Goal: Information Seeking & Learning: Learn about a topic

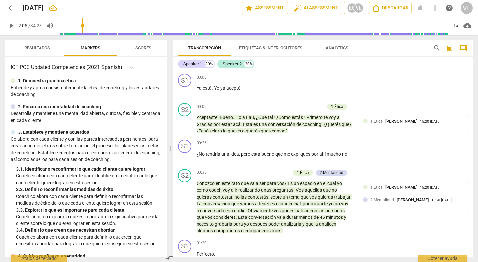
scroll to position [324, 0]
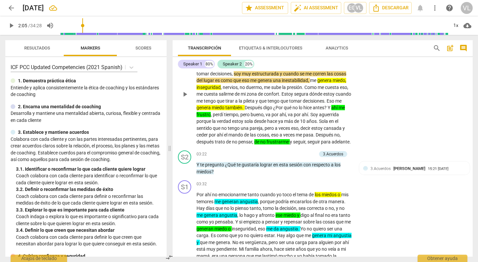
click at [414, 116] on div "S1 play_arrow pause 01:32 + Add competency keyboard_arrow_right Por ahí los mie…" at bounding box center [322, 89] width 300 height 118
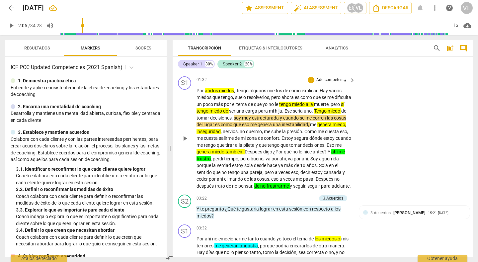
scroll to position [279, 0]
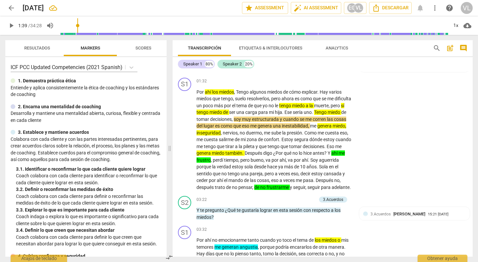
click at [79, 33] on input "range" at bounding box center [253, 25] width 389 height 21
click at [9, 26] on span "play_arrow" at bounding box center [11, 26] width 8 height 8
type input "94"
click at [78, 26] on input "range" at bounding box center [253, 25] width 389 height 21
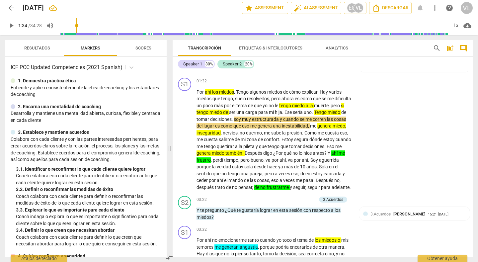
click at [9, 26] on span "play_arrow" at bounding box center [11, 26] width 8 height 8
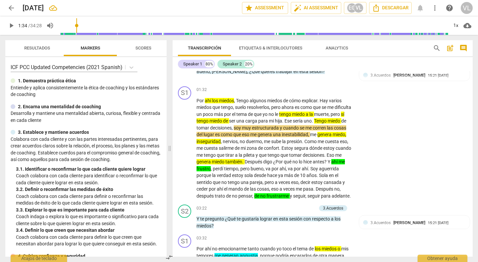
scroll to position [258, 0]
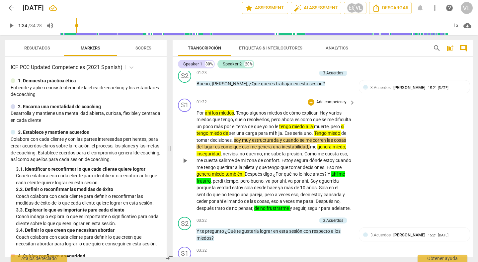
click at [185, 162] on span "play_arrow" at bounding box center [185, 161] width 8 height 8
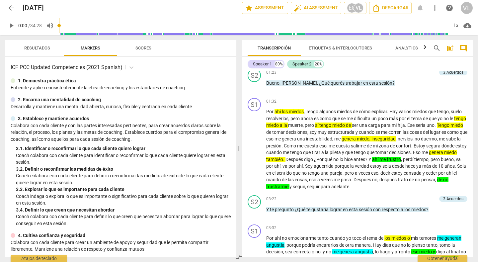
scroll to position [271, 0]
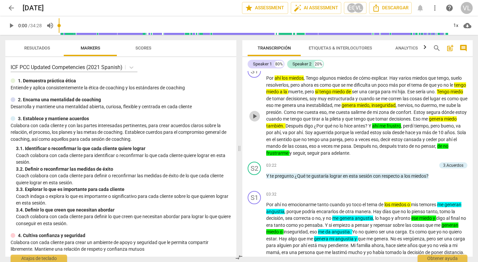
click at [254, 120] on span "play_arrow" at bounding box center [254, 116] width 8 height 8
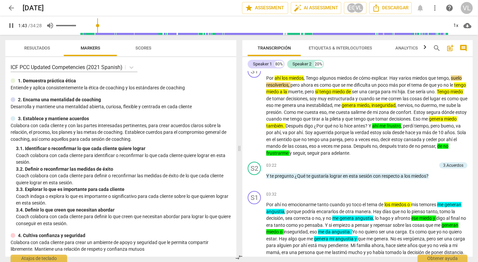
type input "104"
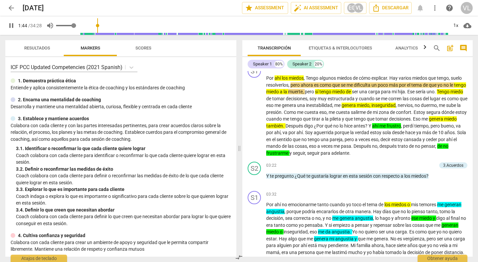
type input "0.54"
type input "104"
type input "0.54"
click at [68, 26] on input "range" at bounding box center [66, 25] width 20 height 1
click at [455, 27] on div "1x" at bounding box center [455, 25] width 13 height 11
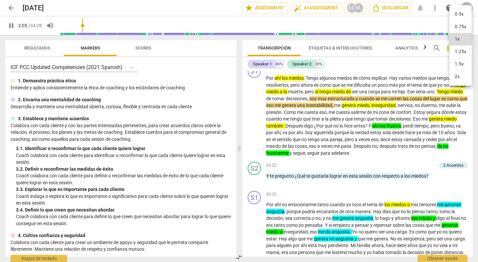
click at [222, 46] on div at bounding box center [239, 131] width 478 height 262
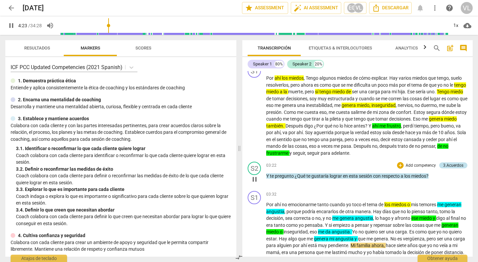
click at [448, 168] on div "3.Acuerdos" at bounding box center [453, 165] width 20 height 6
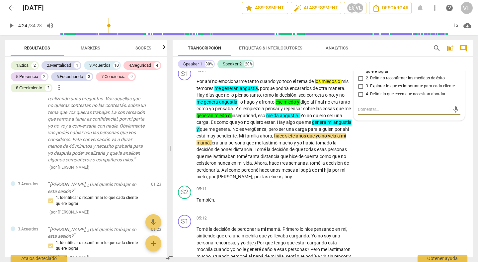
scroll to position [186, 0]
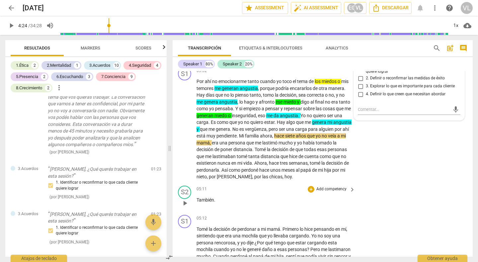
click at [312, 203] on p "También ." at bounding box center [273, 199] width 155 height 7
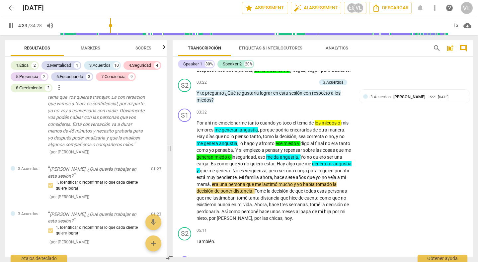
scroll to position [377, 0]
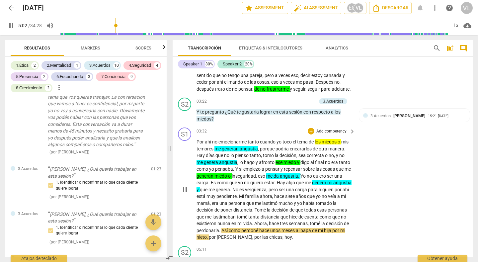
click at [184, 193] on span "pause" at bounding box center [185, 189] width 8 height 8
type input "303"
click at [278, 104] on div "+" at bounding box center [280, 101] width 7 height 7
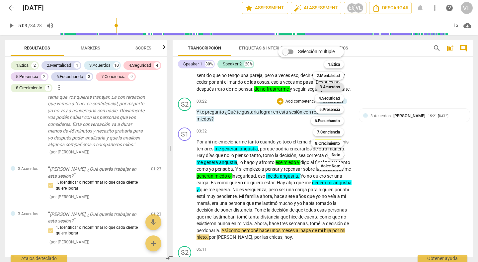
click at [333, 87] on b "3.Acuerdos" at bounding box center [329, 87] width 20 height 8
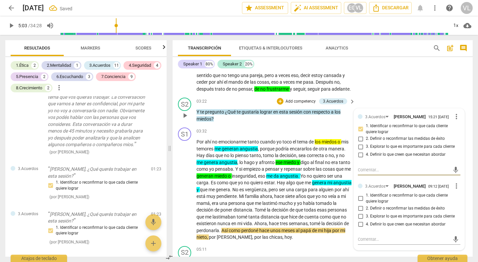
click at [359, 202] on input "1. Identificar o reconfirmar lo que cada cliente quiere lograr" at bounding box center [360, 198] width 11 height 8
checkbox input "true"
click at [411, 86] on div "S1 play_arrow pause 01:32 + Add competency keyboard_arrow_right Por ahí los mie…" at bounding box center [322, 36] width 300 height 118
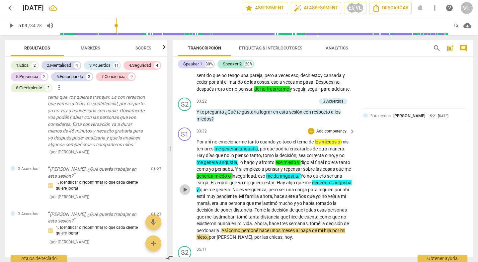
click at [185, 193] on span "play_arrow" at bounding box center [185, 189] width 8 height 8
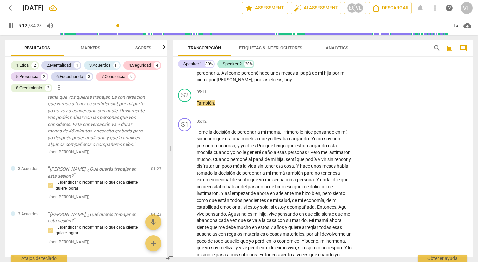
scroll to position [521, 0]
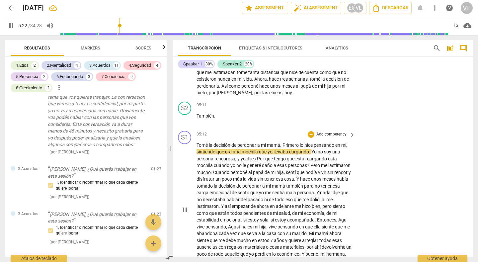
click at [184, 214] on span "pause" at bounding box center [185, 210] width 8 height 8
click at [184, 144] on div "S1" at bounding box center [184, 137] width 13 height 13
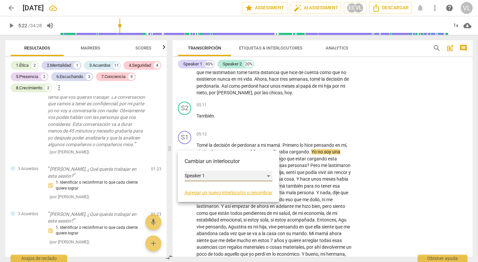
click at [267, 175] on div "Speaker 1" at bounding box center [228, 176] width 88 height 11
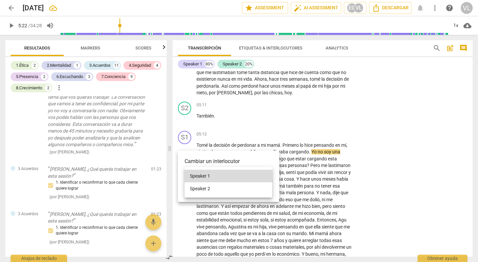
click at [249, 185] on li "Speaker 2" at bounding box center [228, 188] width 88 height 13
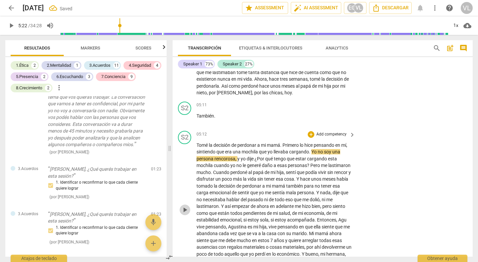
click at [183, 214] on span "play_arrow" at bounding box center [185, 210] width 8 height 8
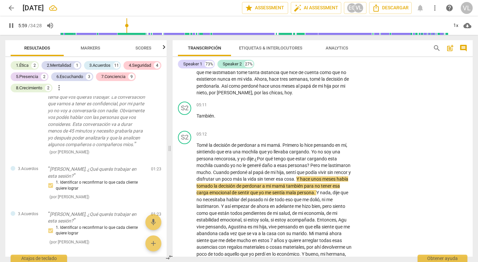
scroll to position [578, 0]
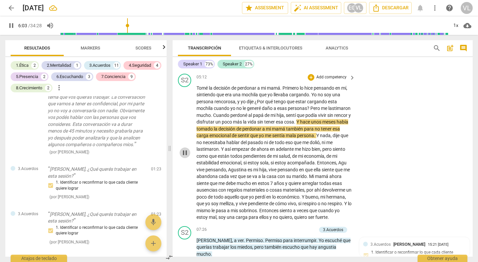
click at [183, 157] on span "pause" at bounding box center [185, 153] width 8 height 8
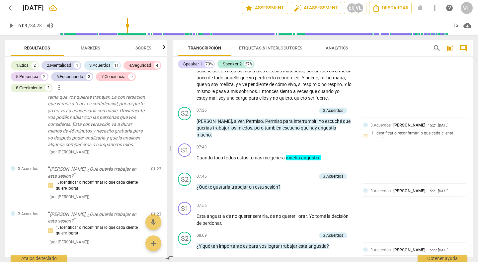
scroll to position [704, 0]
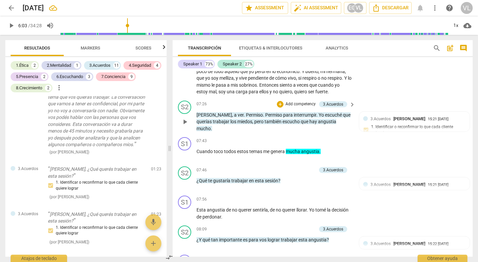
click at [184, 126] on span "play_arrow" at bounding box center [185, 122] width 8 height 8
click at [184, 126] on span "pause" at bounding box center [185, 122] width 8 height 8
click at [184, 126] on span "play_arrow" at bounding box center [185, 122] width 8 height 8
click at [184, 126] on span "pause" at bounding box center [185, 122] width 8 height 8
type input "448"
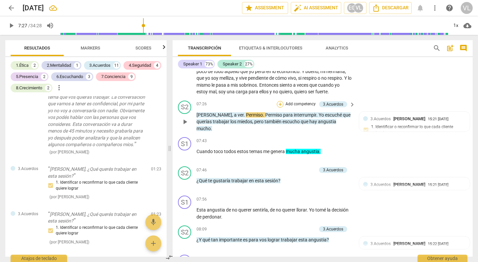
click at [278, 107] on div "+" at bounding box center [280, 104] width 7 height 7
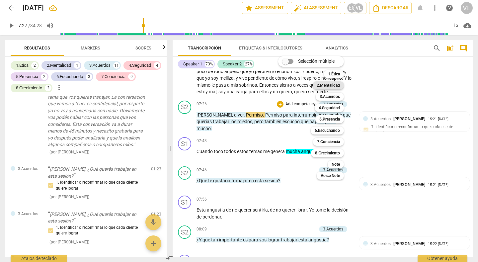
click at [323, 83] on b "2.Mentalidad" at bounding box center [327, 85] width 23 height 8
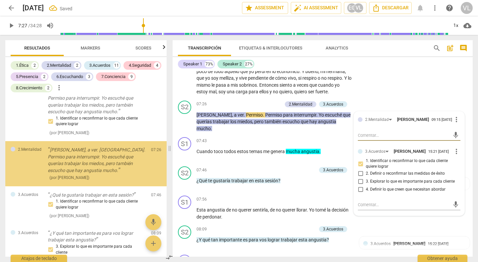
scroll to position [445, 0]
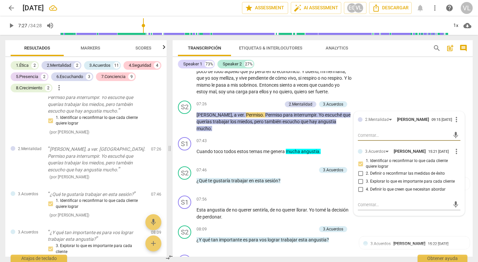
click at [367, 98] on div "S2 play_arrow pause 05:12 + Add competency keyboard_arrow_right Tomé la decisió…" at bounding box center [322, 22] width 300 height 152
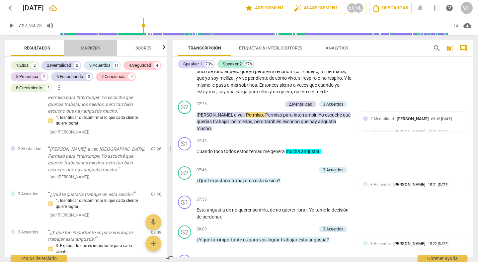
click at [87, 47] on span "Markers" at bounding box center [91, 47] width 20 height 5
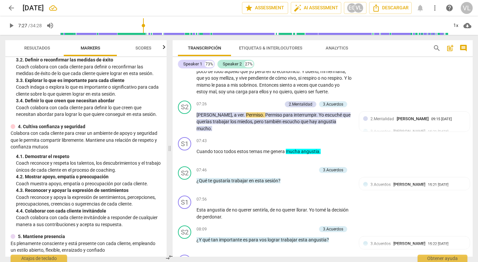
scroll to position [126, 0]
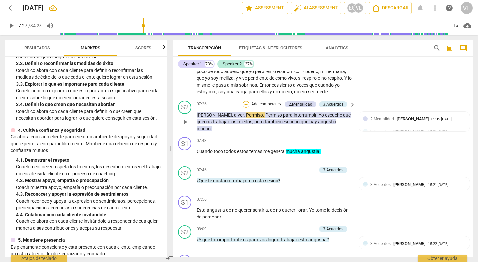
click at [245, 107] on div "+" at bounding box center [245, 104] width 7 height 7
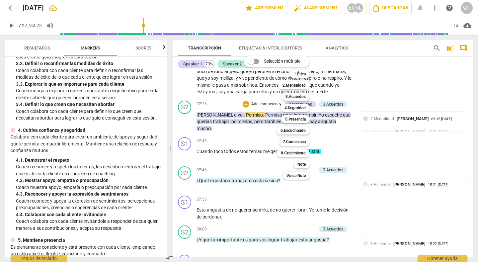
click at [253, 63] on input "Selección múltiple" at bounding box center [251, 61] width 16 height 16
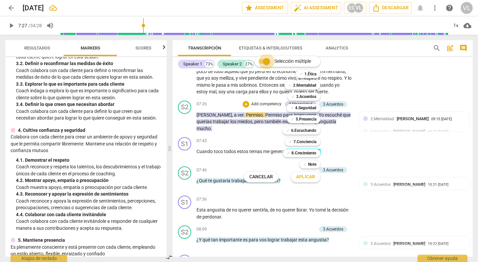
click at [263, 61] on input "Selección múltiple" at bounding box center [266, 61] width 16 height 16
checkbox input "false"
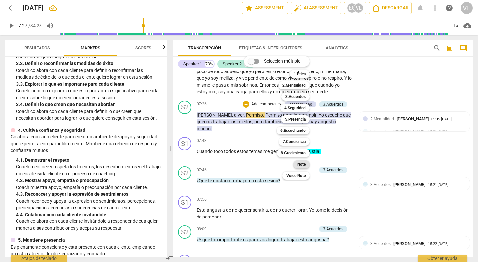
click at [301, 166] on b "Note" at bounding box center [301, 164] width 8 height 8
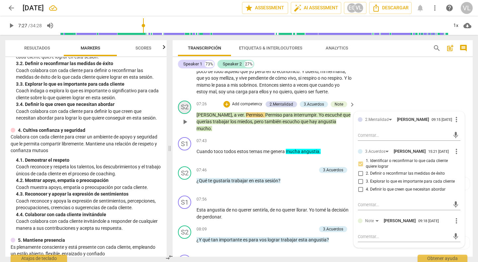
click at [184, 114] on div "S2" at bounding box center [184, 107] width 13 height 13
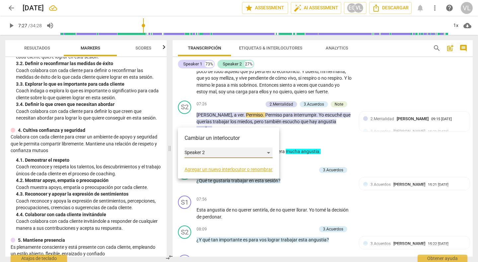
click at [268, 151] on div "Speaker 2" at bounding box center [228, 152] width 88 height 11
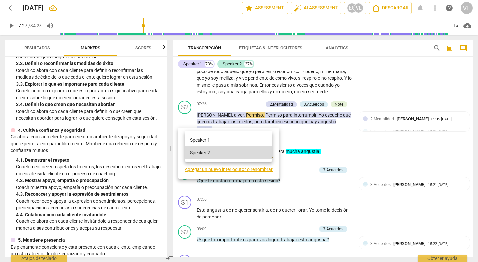
click at [241, 143] on li "Speaker 1" at bounding box center [228, 140] width 88 height 13
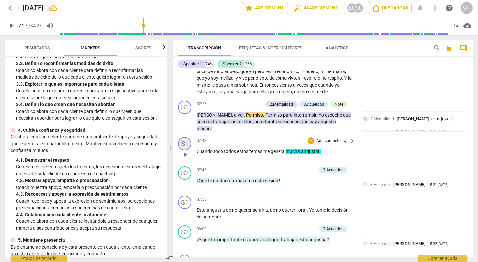
click at [184, 150] on div "S1" at bounding box center [184, 143] width 13 height 13
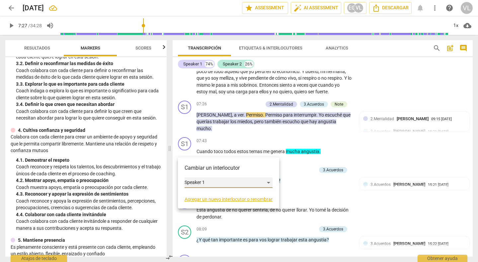
click at [199, 184] on div "Speaker 1" at bounding box center [228, 182] width 88 height 11
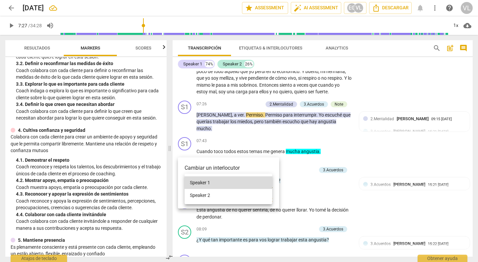
click at [201, 194] on li "Speaker 2" at bounding box center [228, 195] width 88 height 13
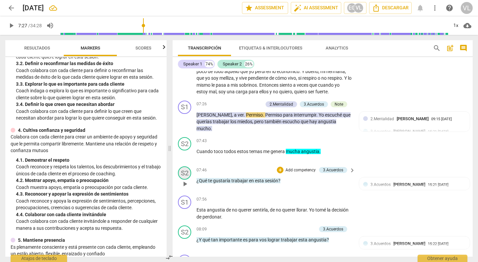
click at [185, 179] on div "S2" at bounding box center [184, 172] width 13 height 13
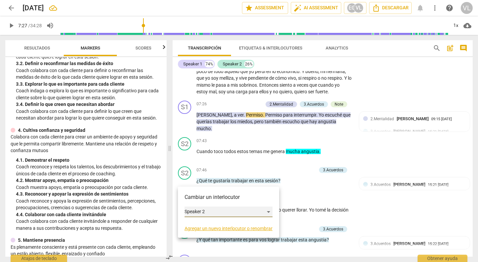
click at [197, 211] on div "Speaker 2" at bounding box center [228, 211] width 88 height 11
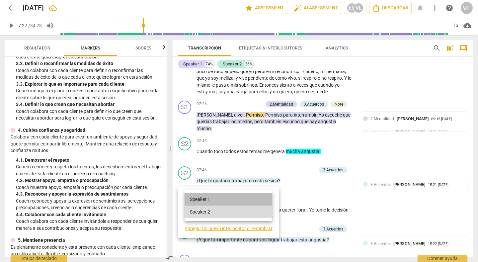
click at [199, 200] on li "Speaker 1" at bounding box center [228, 199] width 88 height 13
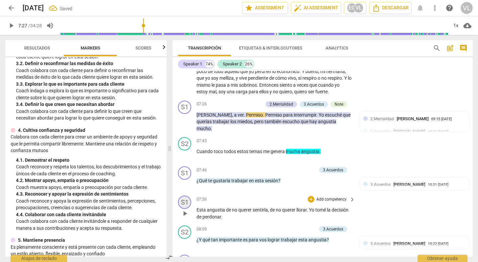
click at [186, 209] on div "S1" at bounding box center [184, 201] width 13 height 13
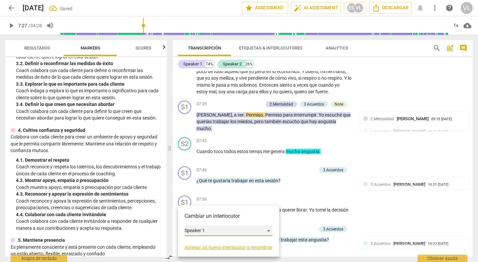
click at [195, 230] on div "Speaker 1" at bounding box center [228, 230] width 88 height 11
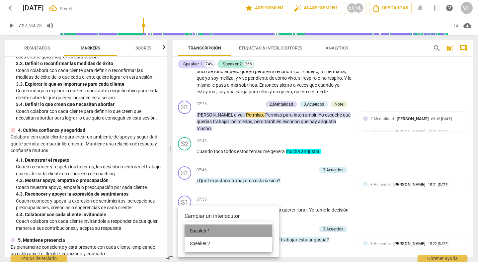
click at [195, 230] on li "Speaker 1" at bounding box center [228, 230] width 88 height 13
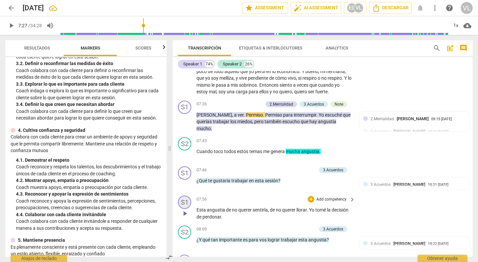
click at [186, 208] on div "S1" at bounding box center [184, 201] width 13 height 13
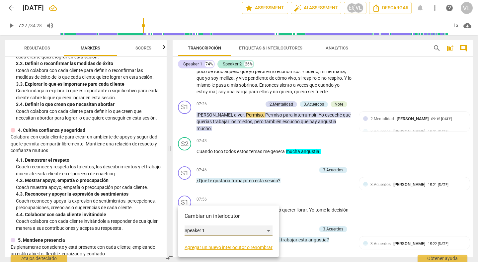
click at [198, 225] on div "Speaker 1" at bounding box center [228, 230] width 88 height 11
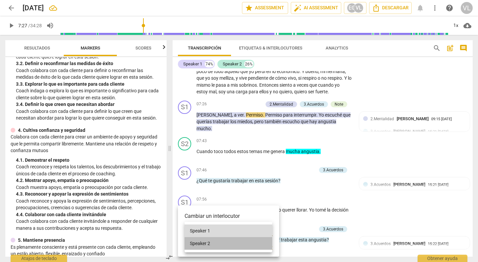
click at [200, 241] on li "Speaker 2" at bounding box center [228, 243] width 88 height 13
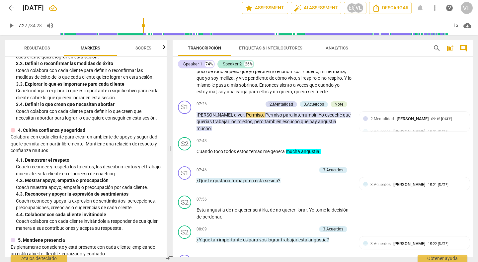
click at [186, 89] on div "play_arrow pause" at bounding box center [187, 28] width 17 height 132
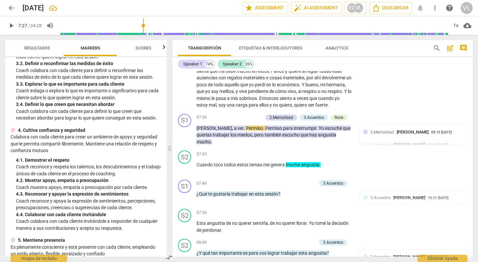
scroll to position [704, 0]
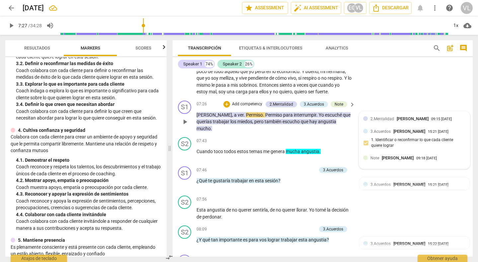
click at [379, 121] on span "2.Mentalidad" at bounding box center [382, 118] width 24 height 5
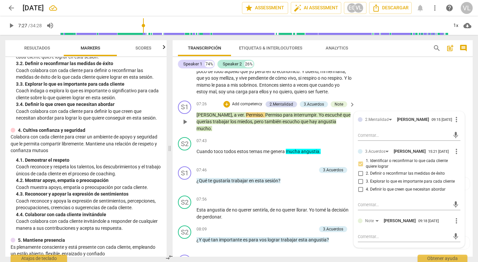
drag, startPoint x: 404, startPoint y: 106, endPoint x: 405, endPoint y: 76, distance: 30.5
click at [405, 76] on div "S2 play_arrow pause 05:12 + Add competency keyboard_arrow_right Tomé la decisió…" at bounding box center [322, 22] width 300 height 152
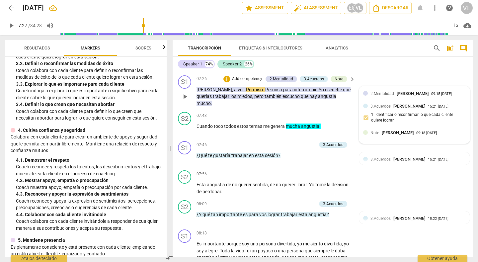
scroll to position [741, 0]
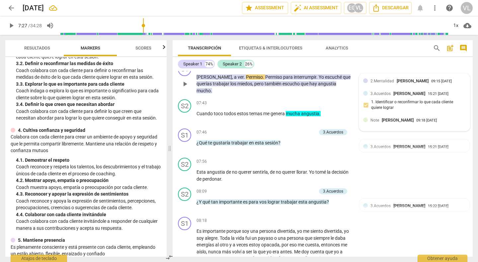
click at [391, 123] on div "Note [PERSON_NAME]" at bounding box center [393, 120] width 46 height 6
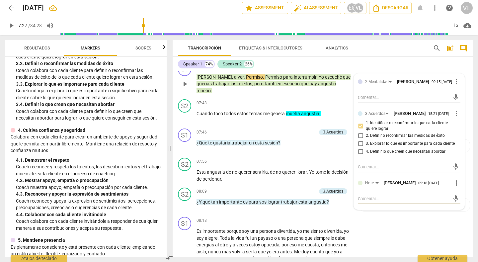
click at [374, 202] on textarea at bounding box center [404, 198] width 92 height 6
type textarea "C"
type textarea "CU"
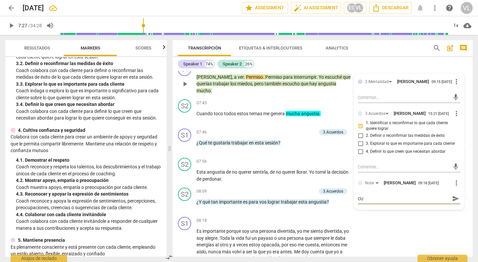
type textarea "CUL"
type textarea "CULT"
type textarea "CUL"
type textarea "CU"
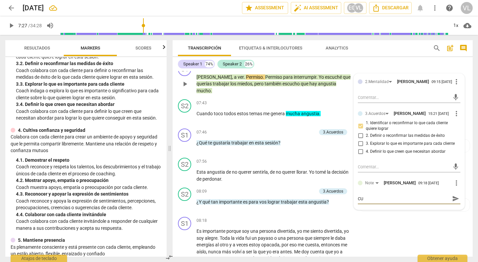
type textarea "C"
type textarea "CU"
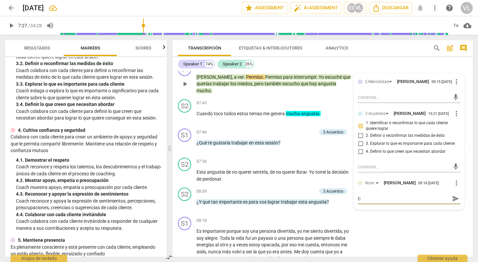
type textarea "CU"
type textarea "CUL"
type textarea "CULT"
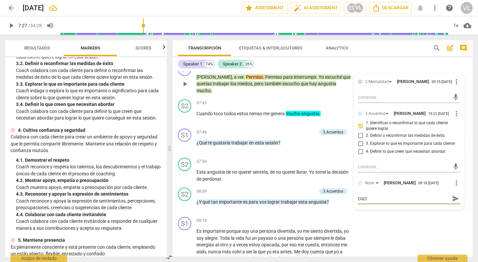
type textarea "CULTI"
type textarea "CULTIV"
type textarea "CULTIVA"
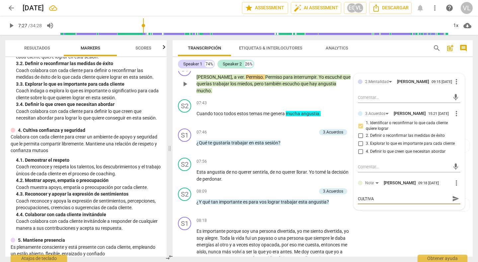
type textarea "CULTIVA"
type textarea "CULTIVA C"
type textarea "CULTIVA CO"
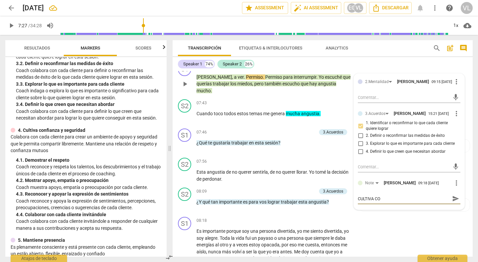
type textarea "CULTIVA CON"
type textarea "CULTIVA CONF"
type textarea "CULTIVA CONFI"
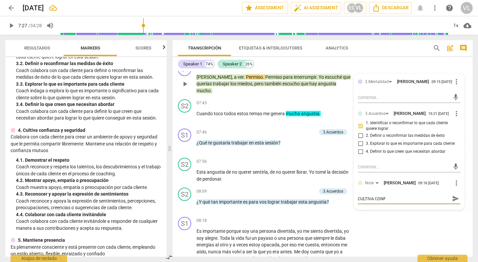
type textarea "CULTIVA CONFI"
type textarea "CULTIVA CONFIA"
type textarea "CULTIVA CONFIAN"
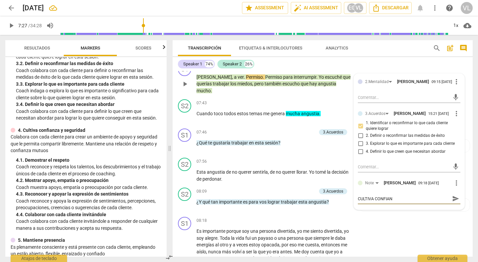
type textarea "CULTIVA CONFIANZ"
type textarea "CULTIVA CONFIANZA"
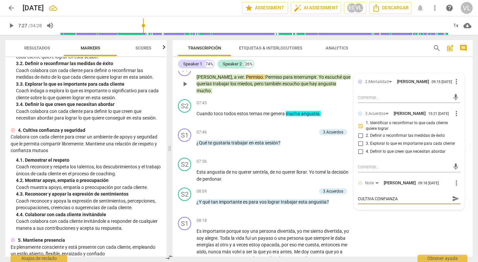
type textarea "CULTIVA CONFIANZA"
type textarea "CULTIVA CONFIANZA Y"
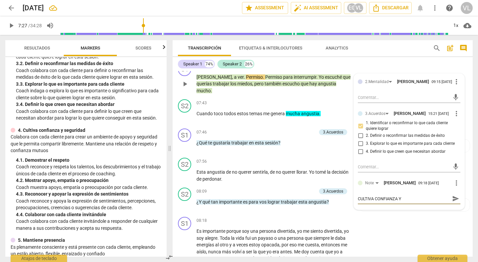
type textarea "CULTIVA CONFIANZA Y S"
type textarea "CULTIVA CONFIANZA Y SE"
type textarea "CULTIVA CONFIANZA Y SEG"
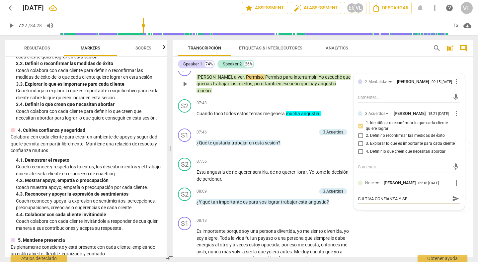
type textarea "CULTIVA CONFIANZA Y SEG"
type textarea "CULTIVA CONFIANZA Y SEGU"
type textarea "CULTIVA CONFIANZA Y SEGUR"
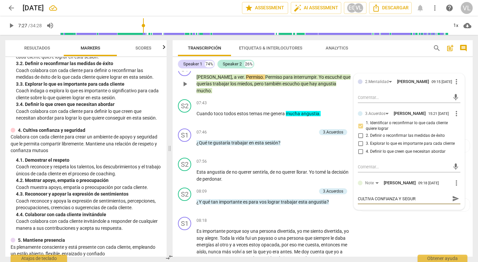
type textarea "CULTIVA CONFIANZA Y SEGURI"
type textarea "CULTIVA CONFIANZA Y SEGURID"
type textarea "CULTIVA CONFIANZA Y SEGURIDA"
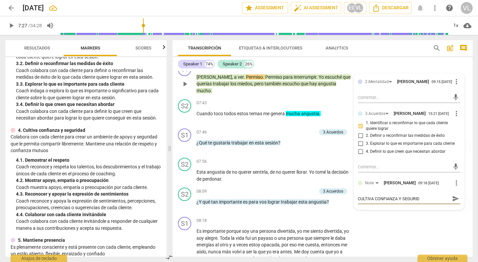
type textarea "CULTIVA CONFIANZA Y SEGURIDA"
type textarea "CULTIVA CONFIANZA Y SEGURIDAD"
type textarea "CULTIVA CONFIANZA Y SEGURIDAD,"
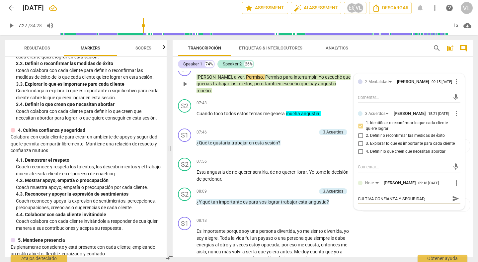
type textarea "CULTIVA CONFIANZA Y SEGURIDAD, C"
type textarea "CULTIVA CONFIANZA Y SEGURIDAD, CO"
type textarea "CULTIVA CONFIANZA Y SEGURIDAD, COA"
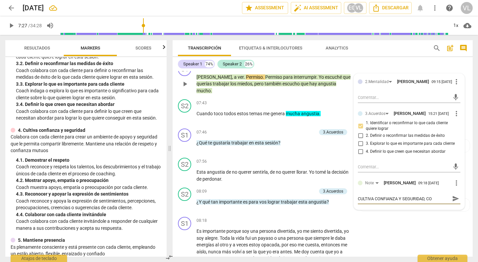
type textarea "CULTIVA CONFIANZA Y SEGURIDAD, COA"
type textarea "CULTIVA CONFIANZA Y SEGURIDAD, COAC"
type textarea "CULTIVA CONFIANZA Y SEGURIDAD, COACH"
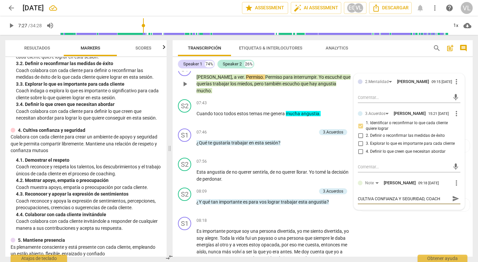
type textarea "CULTIVA CONFIANZA Y SEGURIDAD, COACH"
type textarea "CULTIVA CONFIANZA Y SEGURIDAD, COACH M"
type textarea "CULTIVA CONFIANZA Y SEGURIDAD, COACH [PERSON_NAME]"
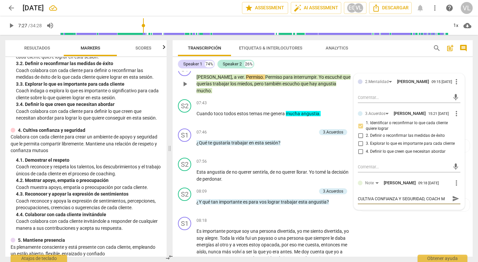
type textarea "CULTIVA CONFIANZA Y SEGURIDAD, COACH [PERSON_NAME]"
type textarea "CULTIVA CONFIANZA Y SEGURIDAD, COACH MUE"
type textarea "CULTIVA CONFIANZA Y SEGURIDAD, COACH [PERSON_NAME]"
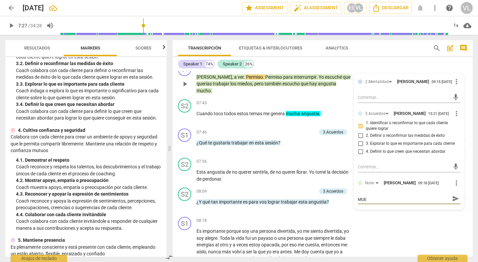
type textarea "CULTIVA CONFIANZA Y SEGURIDAD, COACH [PERSON_NAME]"
type textarea "CULTIVA CONFIANZA Y SEGURIDAD, COACH MUEST"
type textarea "CULTIVA CONFIANZA Y SEGURIDAD, COACH [PERSON_NAME]"
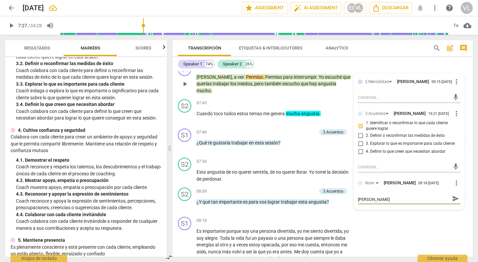
scroll to position [0, 0]
type textarea "CULTIVA CONFIANZA Y SEGURIDAD, COACH MUESTRA"
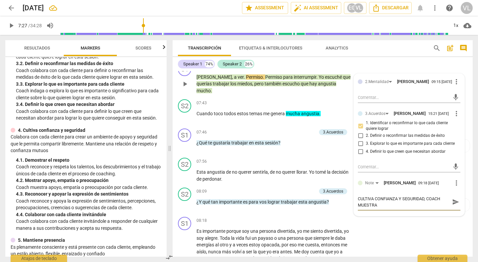
type textarea "CULTIVA CONFIANZA Y SEGURIDAD, COACH MUESTRA A"
type textarea "CULTIVA CONFIANZA Y SEGURIDAD, COACH MUESTRA AP"
type textarea "CULTIVA CONFIANZA Y SEGURIDAD, COACH MUESTRA APO"
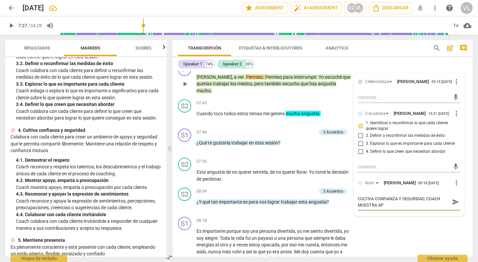
type textarea "CULTIVA CONFIANZA Y SEGURIDAD, COACH MUESTRA APO"
type textarea "CULTIVA CONFIANZA Y SEGURIDAD, COACH MUESTRA APOY"
type textarea "CULTIVA CONFIANZA Y SEGURIDAD, COACH MUESTRA APOYO"
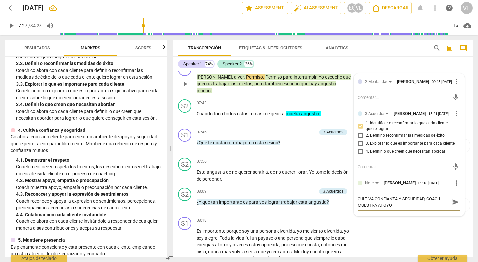
type textarea "CULTIVA CONFIANZA Y SEGURIDAD, COACH MUESTRA APOYO,"
type textarea "CULTIVA CONFIANZA Y SEGURIDAD, COACH MUESTRA APOYO, E"
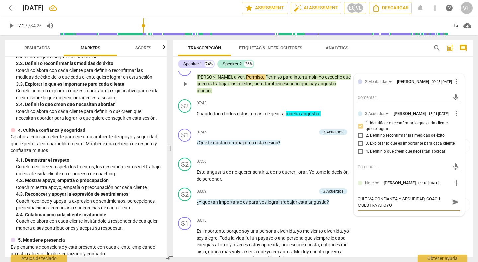
type textarea "CULTIVA CONFIANZA Y SEGURIDAD, COACH MUESTRA APOYO, E"
type textarea "CULTIVA CONFIANZA Y SEGURIDAD, COACH MUESTRA APOYO, EM"
type textarea "CULTIVA CONFIANZA Y SEGURIDAD, COACH MUESTRA APOYO, EMP"
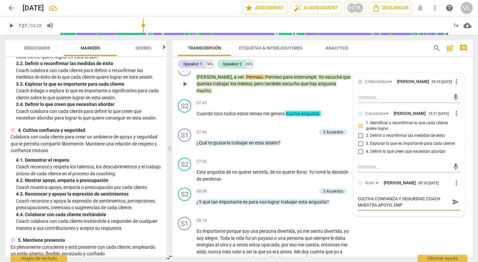
type textarea "CULTIVA CONFIANZA Y SEGURIDAD, COACH MUESTRA APOYO, EMPA"
type textarea "CULTIVA CONFIANZA Y SEGURIDAD, COACH MUESTRA APOYO, EMPAT"
type textarea "CULTIVA CONFIANZA Y SEGURIDAD, COACH MUESTRA APOYO, EMPATI"
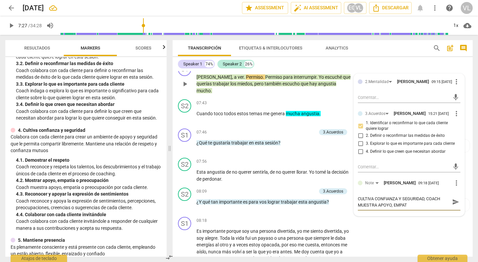
type textarea "CULTIVA CONFIANZA Y SEGURIDAD, COACH MUESTRA APOYO, EMPATI"
type textarea "CULTIVA CONFIANZA Y SEGURIDAD, COACH MUESTRA APOYO, EMPATIA"
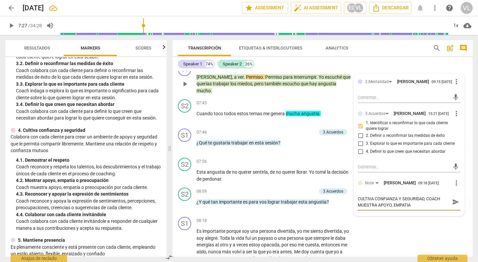
type textarea "CULTIVA CONFIANZA Y SEGURIDAD, COACH MUESTRA APOYO, EMPATIA O"
type textarea "CULTIVA CONFIANZA Y SEGURIDAD, COACH MUESTRA APOYO, EMPATIA O P"
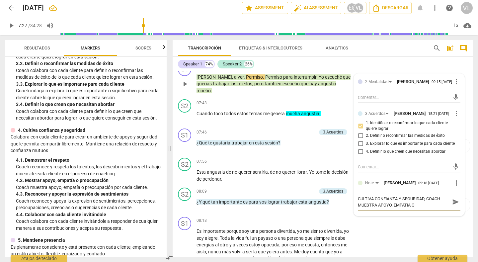
type textarea "CULTIVA CONFIANZA Y SEGURIDAD, COACH MUESTRA APOYO, EMPATIA O P"
type textarea "CULTIVA CONFIANZA Y SEGURIDAD, COACH MUESTRA APOYO, EMPATIA O PR"
type textarea "CULTIVA CONFIANZA Y SEGURIDAD, COACH MUESTRA APOYO, EMPATIA O PRE"
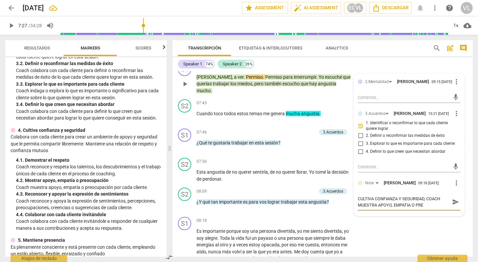
type textarea "CULTIVA CONFIANZA Y SEGURIDAD, COACH MUESTRA APOYO, EMPATIA O PREO"
type textarea "CULTIVA CONFIANZA Y SEGURIDAD, COACH MUESTRA APOYO, EMPATIA O PREOC"
type textarea "CULTIVA CONFIANZA Y SEGURIDAD, COACH MUESTRA APOYO, EMPATIA O PREOCU"
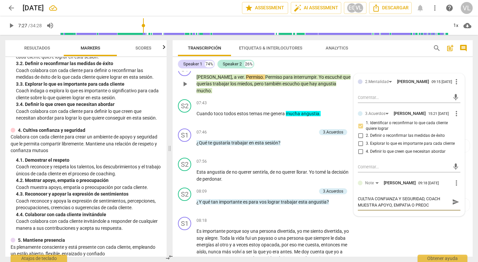
type textarea "CULTIVA CONFIANZA Y SEGURIDAD, COACH MUESTRA APOYO, EMPATIA O PREOCU"
type textarea "CULTIVA CONFIANZA Y SEGURIDAD, COACH MUESTRA APOYO, EMPATIA O PREOCUP"
type textarea "CULTIVA CONFIANZA Y SEGURIDAD, COACH MUESTRA APOYO, EMPATIA O PREOCUPA"
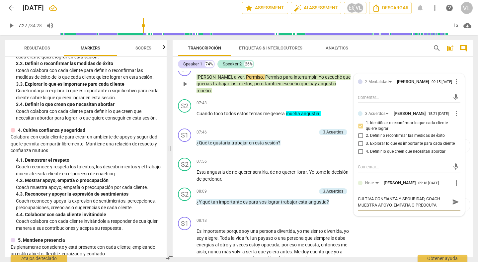
type textarea "CULTIVA CONFIANZA Y SEGURIDAD, COACH MUESTRA APOYO, EMPATIA O PREOCUPAC"
type textarea "CULTIVA CONFIANZA Y SEGURIDAD, COACH MUESTRA APOYO, EMPATIA O PREOCUPACI"
type textarea "CULTIVA CONFIANZA Y SEGURIDAD, COACH MUESTRA APOYO, EMPATIA O PREOCUPACIO"
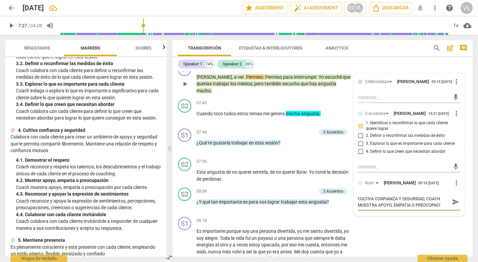
type textarea "CULTIVA CONFIANZA Y SEGURIDAD, COACH MUESTRA APOYO, EMPATIA O PREOCUPACIO"
type textarea "CULTIVA CONFIANZA Y SEGURIDAD, COACH MUESTRA APOYO, EMPATIA O PREOCUPACION"
drag, startPoint x: 401, startPoint y: 221, endPoint x: 419, endPoint y: 222, distance: 18.0
click at [399, 216] on div "2.Mentalidad [PERSON_NAME] 09:15 [DATE] more_vert mic 3.Acuerdos [PERSON_NAME] …" at bounding box center [409, 145] width 110 height 142
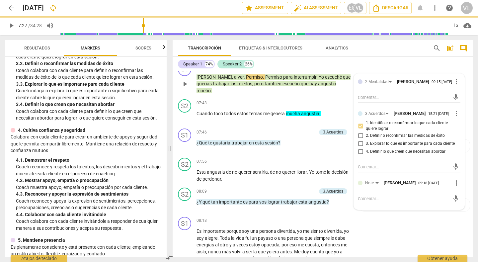
click at [419, 209] on div "2.Mentalidad [PERSON_NAME] 09:15 [DATE] more_vert mic 3.Acuerdos [PERSON_NAME] …" at bounding box center [409, 142] width 110 height 136
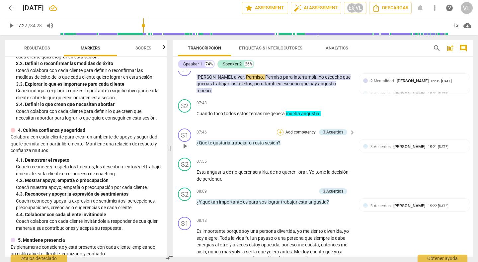
click at [277, 135] on div "+" at bounding box center [280, 132] width 7 height 7
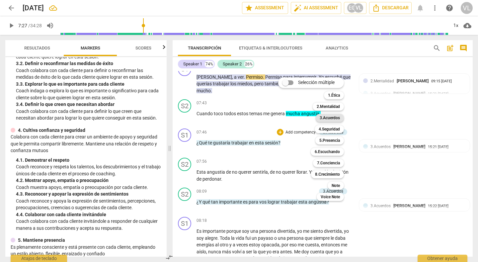
click at [334, 116] on b "3.Acuerdos" at bounding box center [329, 118] width 20 height 8
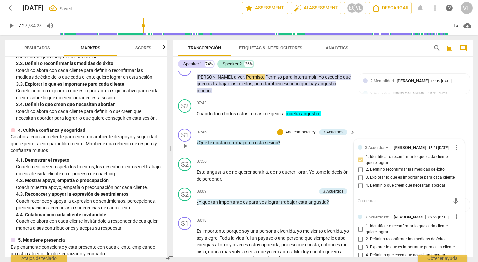
click at [359, 233] on input "1. Identificar o reconfirmar lo que cada cliente quiere lograr" at bounding box center [360, 229] width 11 height 8
checkbox input "true"
click at [439, 122] on div "S2 play_arrow pause 07:43 + Add competency keyboard_arrow_right Cuando toco tod…" at bounding box center [322, 111] width 300 height 29
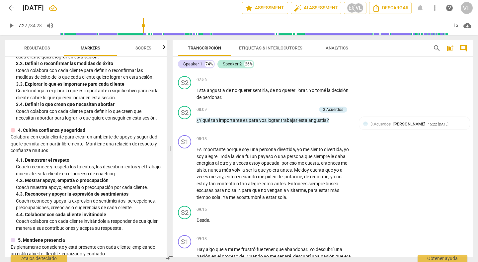
scroll to position [842, 0]
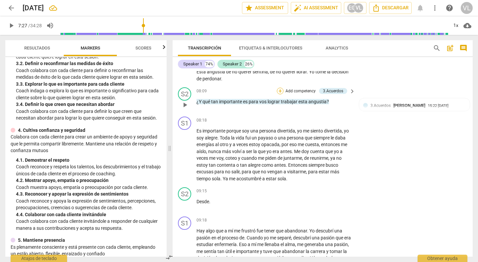
click at [279, 94] on div "+" at bounding box center [280, 91] width 7 height 7
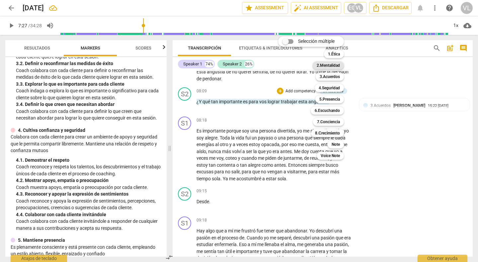
click at [326, 65] on b "2.Mentalidad" at bounding box center [327, 65] width 23 height 8
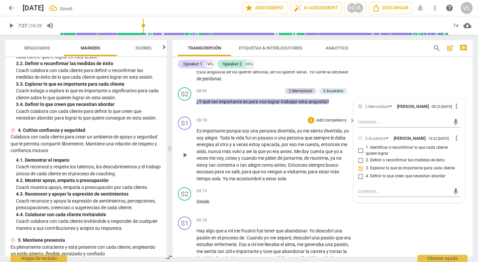
click at [288, 121] on div "S1 play_arrow pause 08:18 + Add competency keyboard_arrow_right Es importante p…" at bounding box center [322, 149] width 300 height 71
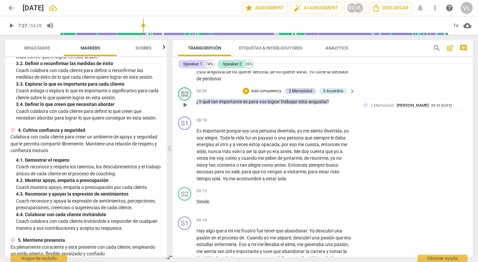
click at [184, 101] on div "S2" at bounding box center [184, 93] width 13 height 13
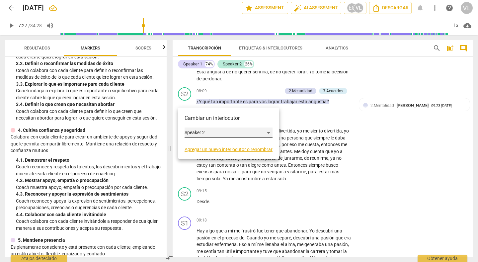
click at [198, 131] on div "Speaker 2" at bounding box center [228, 132] width 88 height 11
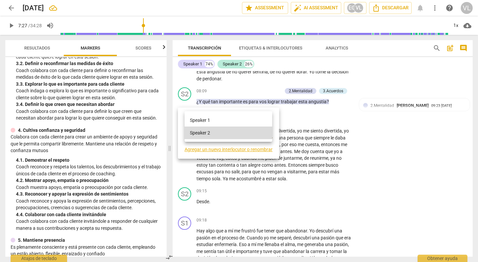
click at [204, 120] on li "Speaker 1" at bounding box center [228, 120] width 88 height 13
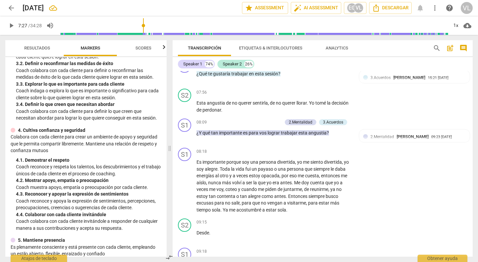
scroll to position [823, 0]
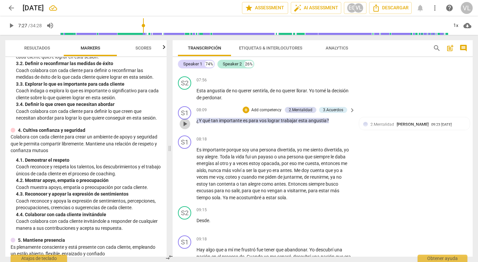
click at [185, 128] on span "play_arrow" at bounding box center [185, 124] width 8 height 8
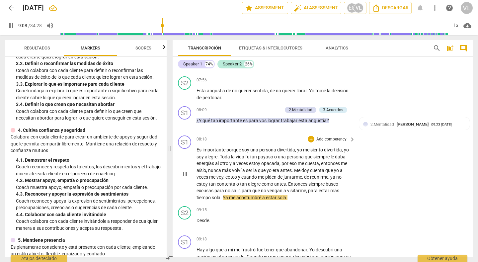
click at [183, 178] on span "pause" at bounding box center [185, 174] width 8 height 8
type input "549"
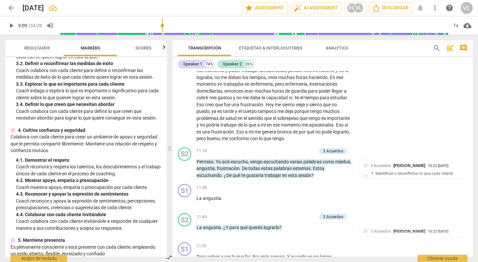
scroll to position [1049, 0]
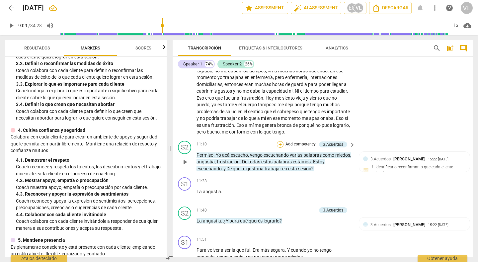
click at [279, 148] on div "+" at bounding box center [280, 144] width 7 height 7
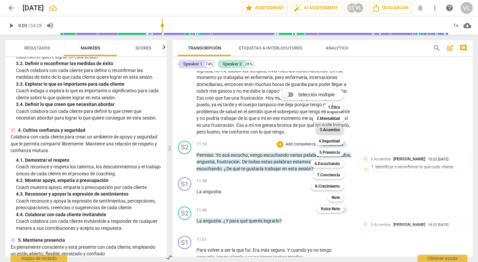
click at [326, 130] on b "3.Acuerdos" at bounding box center [329, 130] width 20 height 8
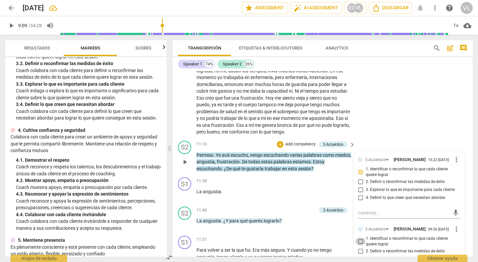
click at [359, 245] on input "1. Identificar o reconfirmar lo que cada cliente quiere lograr" at bounding box center [360, 241] width 11 height 8
checkbox input "true"
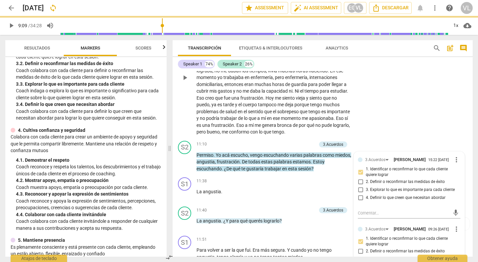
click at [404, 133] on div "S1 play_arrow pause 09:18 + Add competency keyboard_arrow_right Hay algo que a …" at bounding box center [322, 72] width 300 height 132
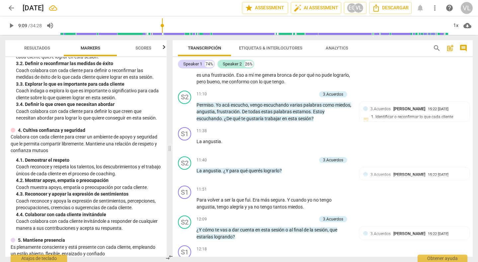
scroll to position [1124, 0]
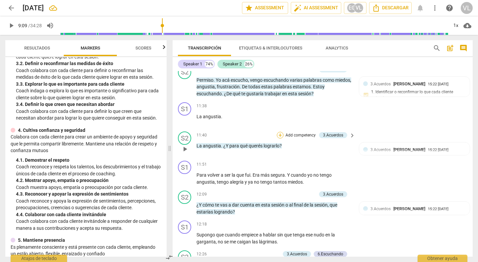
click at [281, 138] on div "+" at bounding box center [280, 135] width 7 height 7
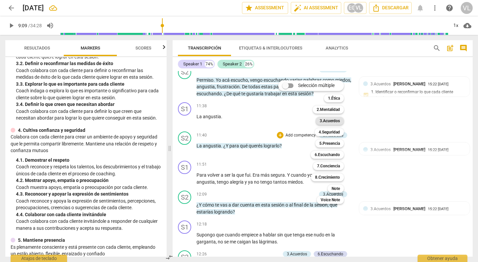
click at [324, 118] on b "3.Acuerdos" at bounding box center [329, 121] width 20 height 8
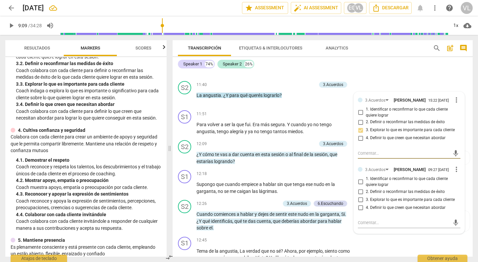
scroll to position [1181, 0]
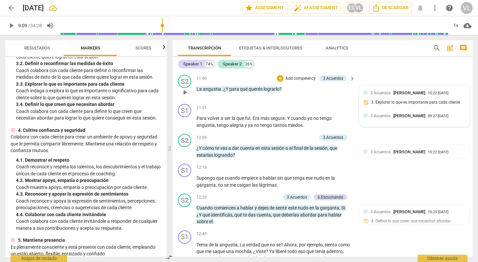
click at [401, 118] on span "[PERSON_NAME]" at bounding box center [409, 115] width 32 height 5
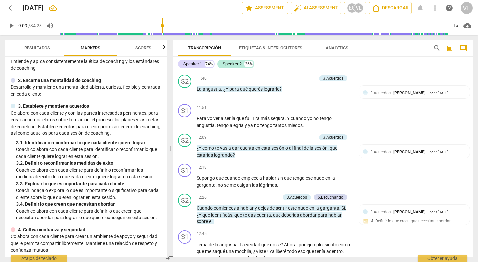
scroll to position [28, 0]
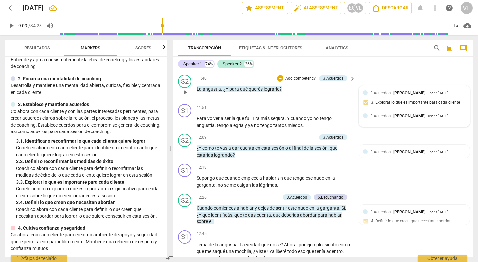
click at [385, 118] on span "3.Acuerdos" at bounding box center [380, 115] width 20 height 5
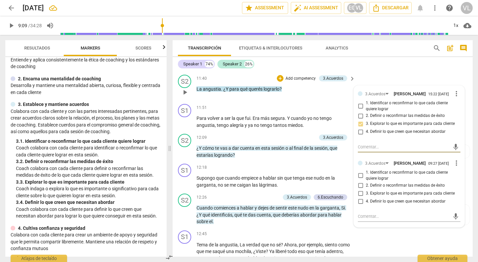
click at [357, 189] on input "2. Definir o reconfirmar las medidas de éxito" at bounding box center [360, 185] width 11 height 8
checkbox input "true"
click at [407, 71] on div "S1 play_arrow pause 11:38 + Add competency keyboard_arrow_right La angustia ." at bounding box center [322, 57] width 300 height 29
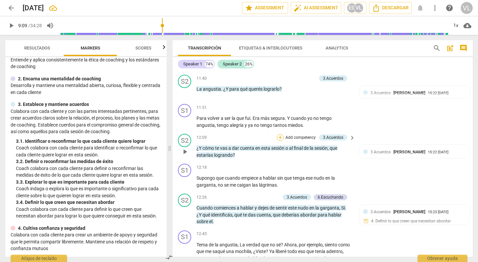
click at [277, 141] on div "+" at bounding box center [280, 137] width 7 height 7
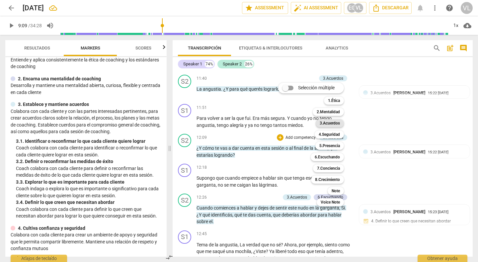
click at [323, 120] on b "3.Acuerdos" at bounding box center [329, 123] width 20 height 8
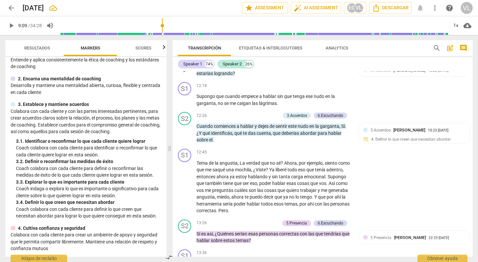
scroll to position [1249, 0]
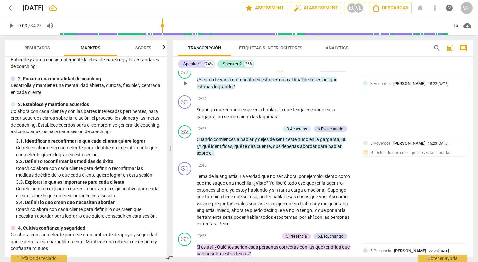
click at [277, 72] on div "+" at bounding box center [280, 69] width 7 height 7
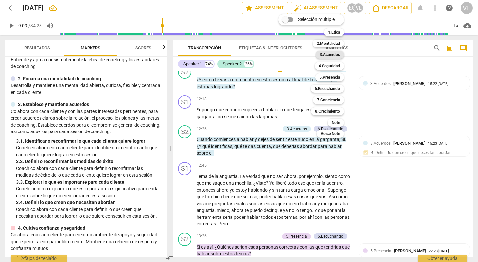
click at [321, 55] on b "3.Acuerdos" at bounding box center [329, 55] width 20 height 8
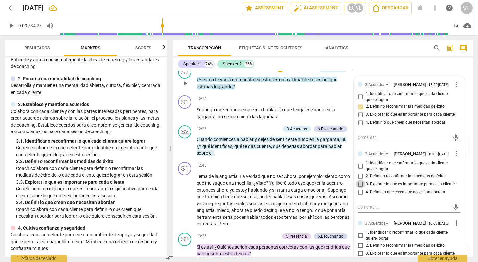
click at [359, 188] on input "3. Explorar lo que es importante para cada cliente" at bounding box center [360, 184] width 11 height 8
checkbox input "true"
click at [453, 227] on span "more_vert" at bounding box center [456, 223] width 8 height 8
click at [457, 241] on li "Borrar" at bounding box center [459, 242] width 23 height 13
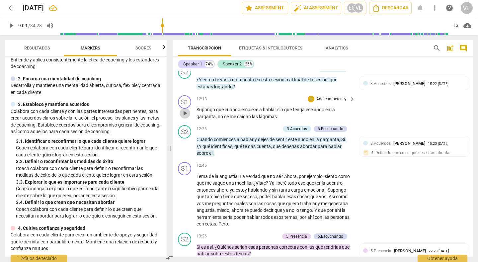
click at [184, 117] on span "play_arrow" at bounding box center [185, 113] width 8 height 8
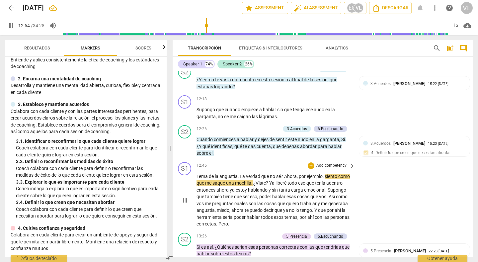
click at [184, 204] on span "pause" at bounding box center [185, 200] width 8 height 8
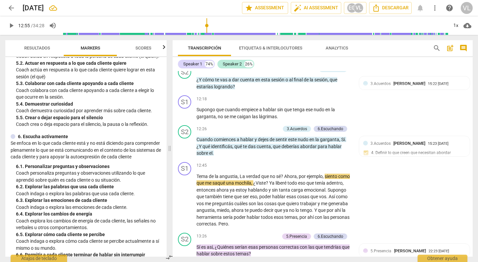
scroll to position [341, 0]
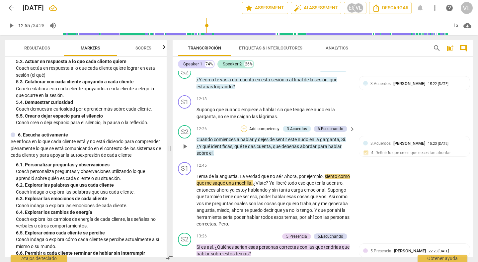
click at [242, 132] on div "+" at bounding box center [244, 128] width 7 height 7
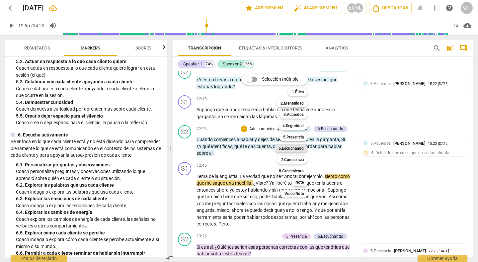
click at [284, 148] on b "6.Escuchando" at bounding box center [290, 148] width 25 height 8
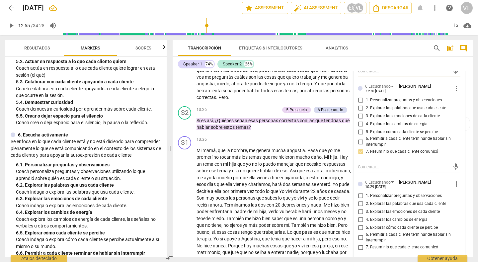
scroll to position [1382, 0]
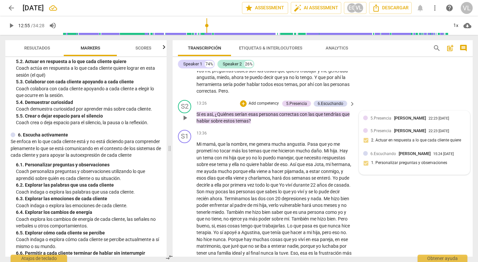
click at [405, 120] on span "[PERSON_NAME]" at bounding box center [410, 117] width 32 height 5
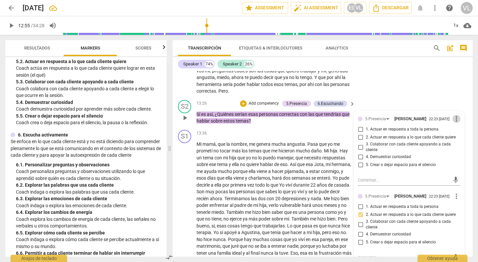
click at [456, 123] on span "more_vert" at bounding box center [456, 119] width 8 height 8
click at [463, 139] on li "Borrar" at bounding box center [459, 138] width 23 height 13
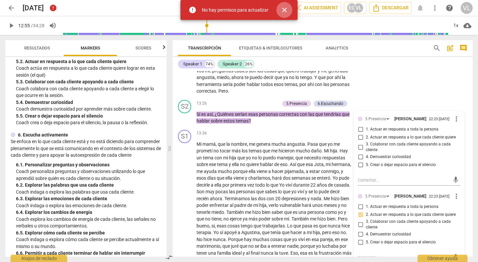
click at [283, 11] on span "close" at bounding box center [284, 10] width 8 height 8
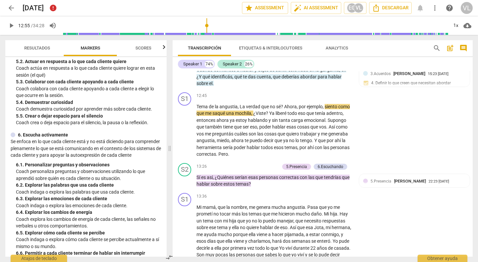
scroll to position [1319, 0]
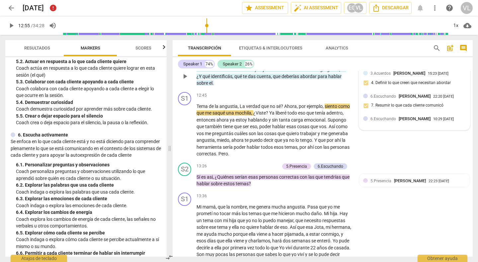
click at [383, 122] on div "6.Escuchando [PERSON_NAME]" at bounding box center [401, 118] width 63 height 6
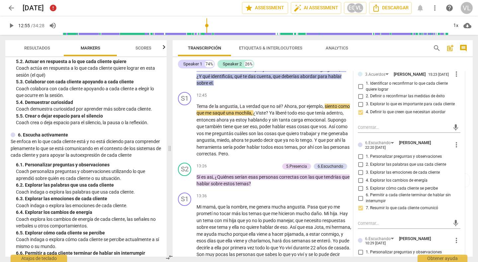
click at [343, 65] on div "Speaker 1 74% Speaker 2 26%" at bounding box center [322, 63] width 289 height 11
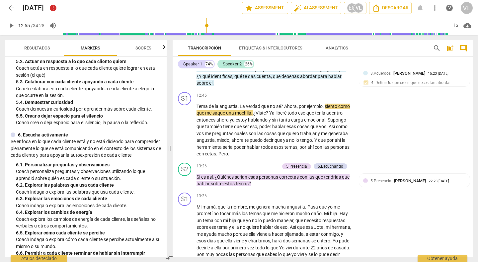
click at [361, 62] on div "Speaker 1 74% Speaker 2 26%" at bounding box center [322, 63] width 289 height 11
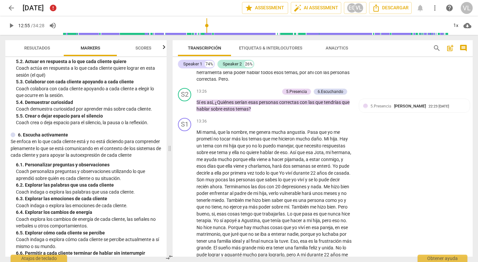
scroll to position [1407, 0]
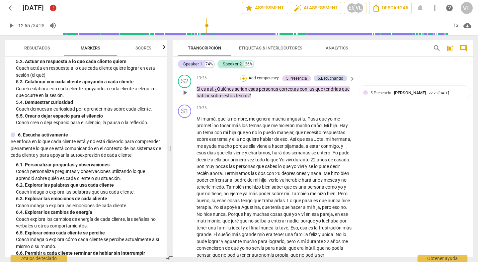
click at [242, 82] on div "+" at bounding box center [243, 78] width 7 height 7
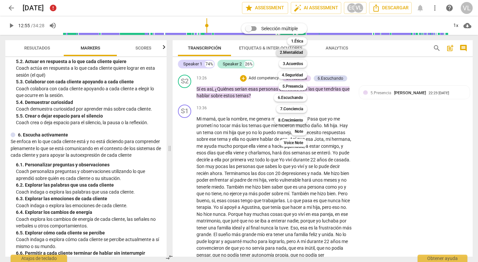
click at [287, 52] on b "2.Mentalidad" at bounding box center [291, 52] width 23 height 8
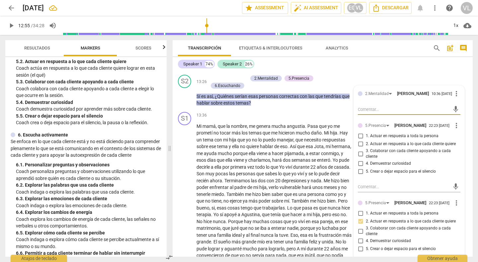
click at [332, 69] on p "Tema de la angustia , La verdad que no sé ? Ahora , por ejemplo , siento como q…" at bounding box center [273, 42] width 155 height 54
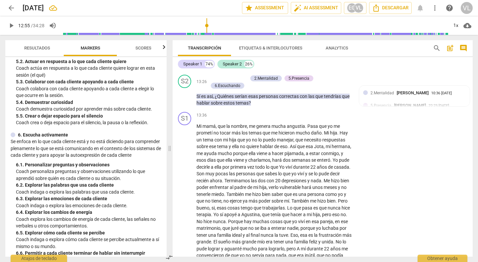
click at [336, 69] on p "Tema de la angustia , La verdad que no sé ? Ahora , por ejemplo , siento como q…" at bounding box center [273, 42] width 155 height 54
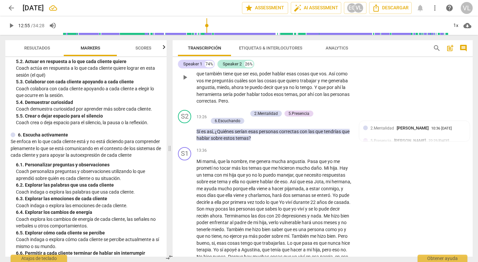
scroll to position [1365, 0]
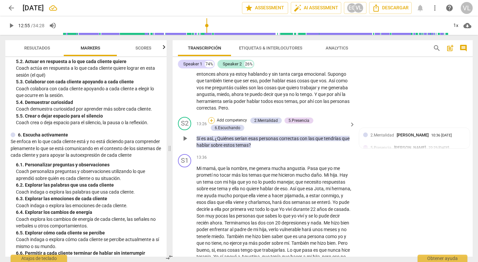
click at [210, 124] on div "+" at bounding box center [211, 120] width 7 height 7
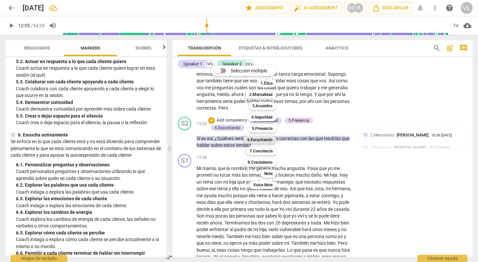
click at [264, 139] on b "6.Escuchando" at bounding box center [259, 140] width 25 height 8
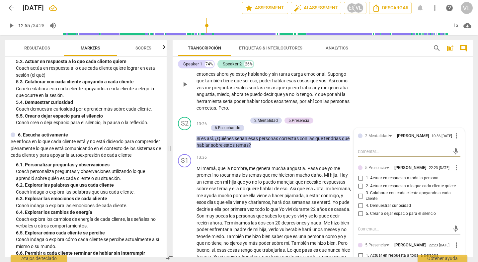
click at [414, 91] on div "S1 play_arrow pause 12:45 + Add competency keyboard_arrow_right Tema de la angu…" at bounding box center [322, 78] width 300 height 71
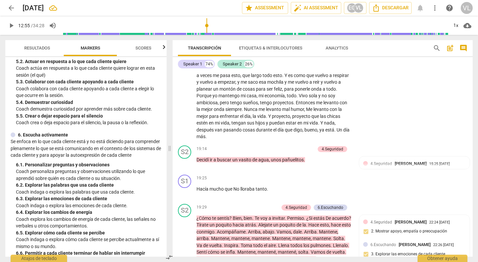
scroll to position [1668, 0]
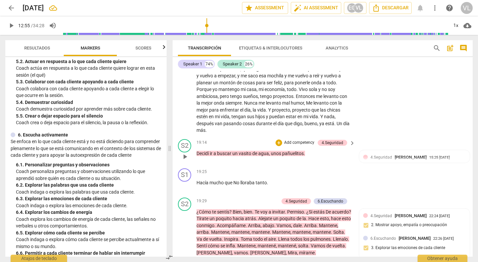
click at [184, 161] on span "play_arrow" at bounding box center [185, 157] width 8 height 8
click at [184, 161] on span "pause" at bounding box center [185, 157] width 8 height 8
type input "1163"
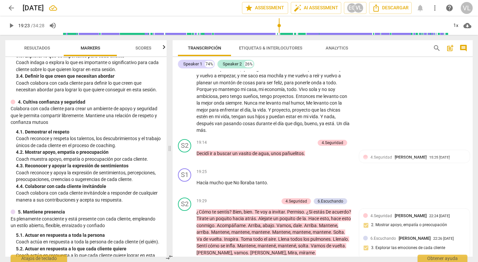
scroll to position [159, 0]
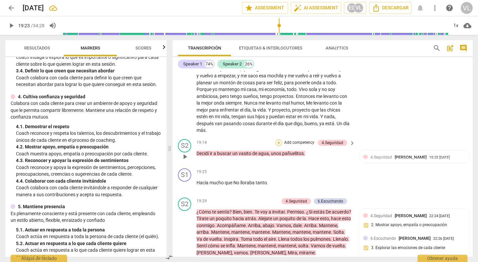
click at [276, 146] on div "+" at bounding box center [278, 142] width 7 height 7
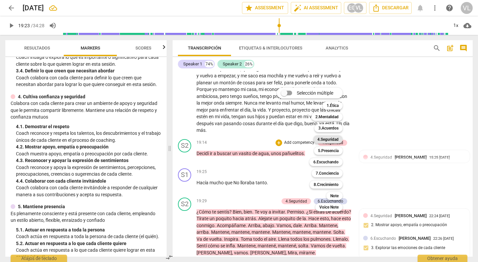
click at [323, 141] on b "4.Seguridad" at bounding box center [327, 139] width 21 height 8
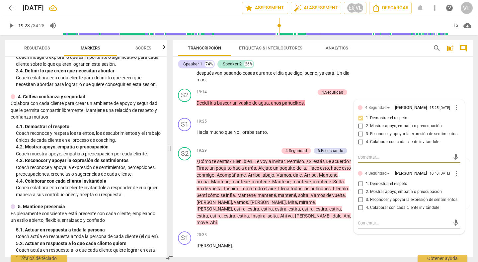
scroll to position [1725, 0]
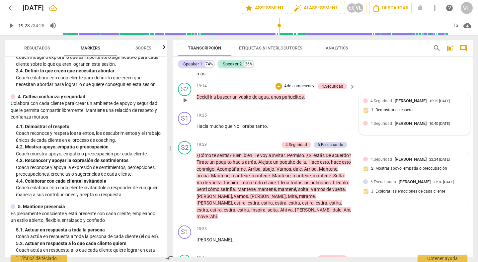
click at [386, 126] on span "4.Seguridad" at bounding box center [381, 123] width 22 height 5
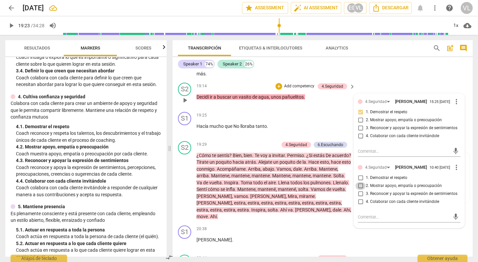
click at [359, 190] on input "2. Mostrar apoyo, empatía o preocupación" at bounding box center [360, 186] width 11 height 8
checkbox input "true"
click at [358, 206] on input "4. Colaborar con cada cliente invitándole" at bounding box center [360, 202] width 11 height 8
checkbox input "true"
click at [332, 118] on p "Add competency" at bounding box center [331, 115] width 32 height 6
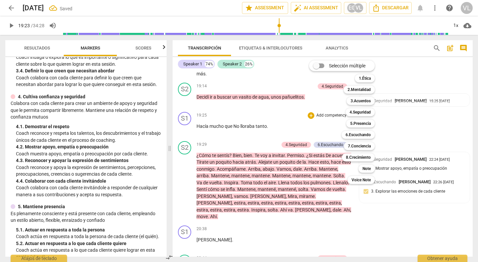
click at [386, 225] on div at bounding box center [239, 131] width 478 height 262
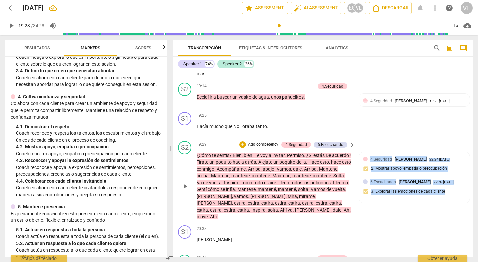
drag, startPoint x: 351, startPoint y: 222, endPoint x: 351, endPoint y: 212, distance: 10.0
click at [351, 212] on div "S1 play_arrow pause 00:08 + Add competency keyboard_arrow_right Ya está . Yo ya…" at bounding box center [322, 163] width 300 height 185
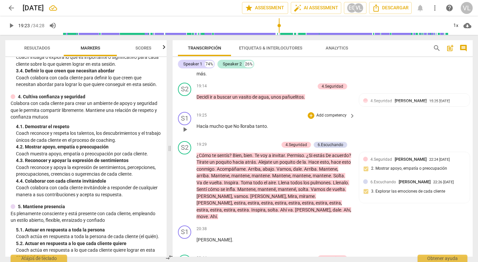
click at [417, 127] on div "S1 play_arrow pause 19:25 + Add competency keyboard_arrow_right Hacía mucho que…" at bounding box center [322, 123] width 300 height 29
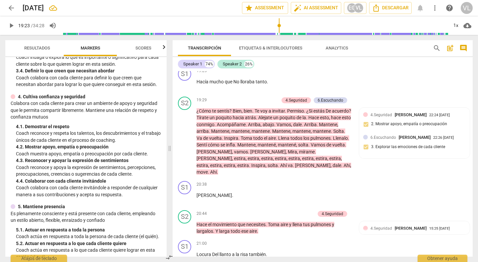
scroll to position [1781, 0]
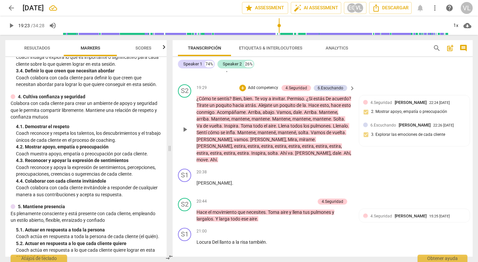
click at [185, 133] on span "play_arrow" at bounding box center [185, 129] width 8 height 8
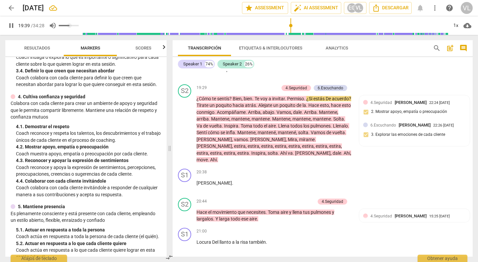
type input "1179"
type input "0.48"
type input "1179"
type input "0.65"
type input "1180"
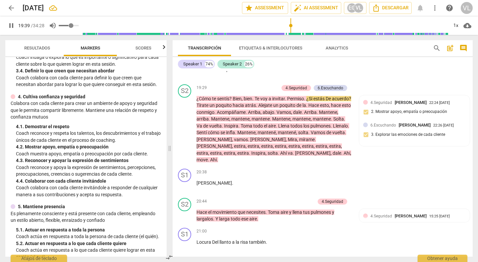
type input "0.72"
type input "1180"
type input "0.76"
type input "1180"
type input "0.91"
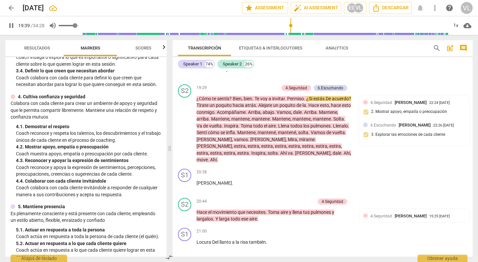
type input "1180"
type input "0.96"
type input "1180"
type input "0.83"
type input "1181"
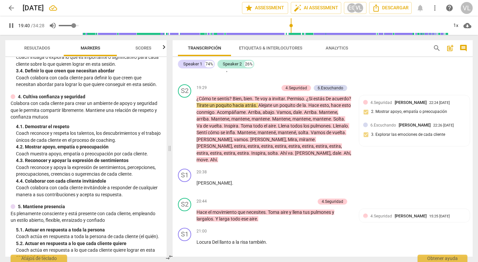
type input "0.85"
type input "1181"
type input "0.87"
type input "1181"
type input "0.89"
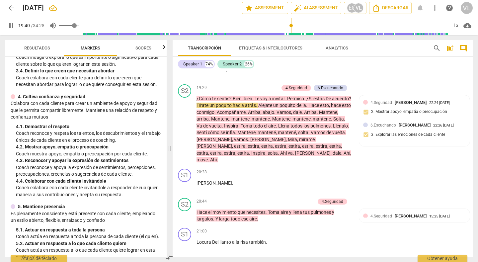
type input "1181"
type input "0.93"
type input "1181"
type input "0.96"
type input "1181"
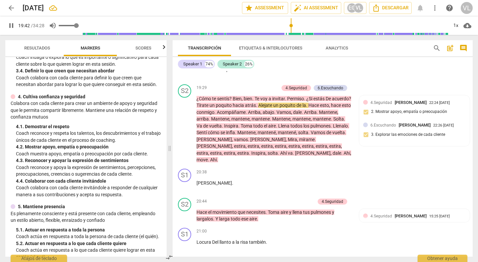
drag, startPoint x: 69, startPoint y: 26, endPoint x: 77, endPoint y: 27, distance: 8.0
click at [77, 26] on input "range" at bounding box center [69, 25] width 20 height 1
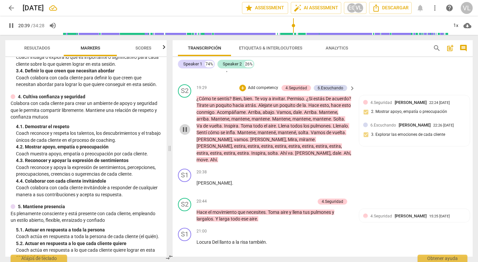
click at [184, 131] on span "pause" at bounding box center [185, 129] width 8 height 8
click at [241, 91] on div "+" at bounding box center [242, 88] width 7 height 7
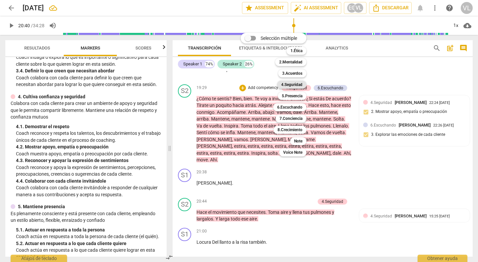
click at [283, 86] on b "4.Seguridad" at bounding box center [291, 85] width 21 height 8
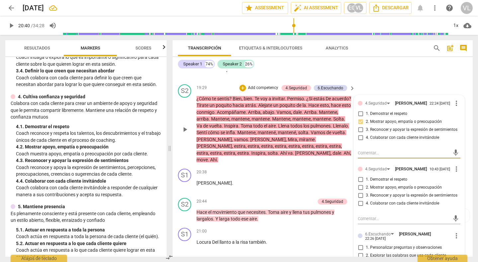
click at [359, 207] on input "4. Colaborar con cada cliente invitándole" at bounding box center [360, 203] width 11 height 8
click at [358, 191] on input "2. Mostrar apoyo, empatía o preocupación" at bounding box center [360, 187] width 11 height 8
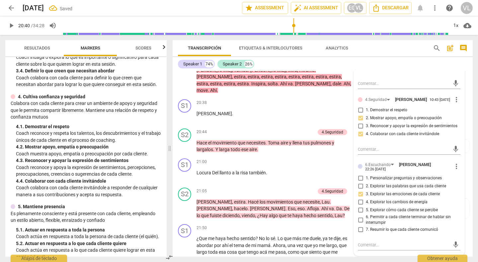
scroll to position [1870, 0]
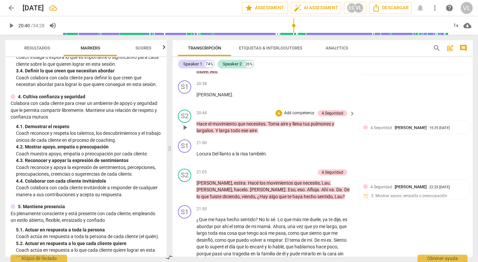
click at [182, 127] on span "play_arrow" at bounding box center [185, 127] width 8 height 8
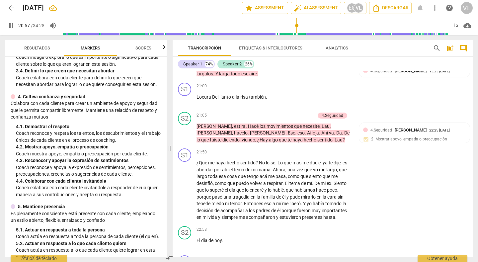
scroll to position [1939, 0]
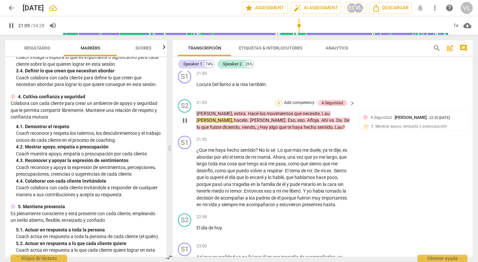
click at [276, 101] on div "+" at bounding box center [278, 103] width 7 height 7
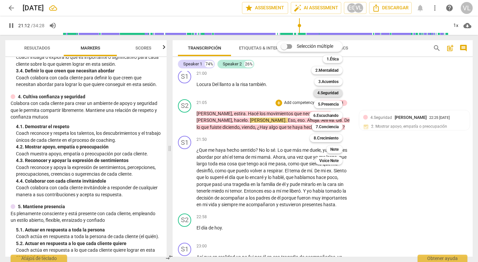
click at [325, 93] on b "4.Seguridad" at bounding box center [327, 93] width 21 height 8
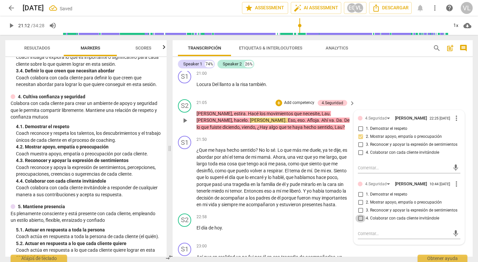
click at [359, 222] on input "4. Colaborar con cada cliente invitándole" at bounding box center [360, 218] width 11 height 8
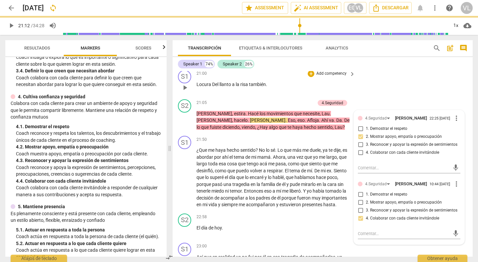
click at [360, 81] on div "S1 play_arrow pause 21:00 + Add competency keyboard_arrow_right Locura Del llan…" at bounding box center [322, 81] width 300 height 29
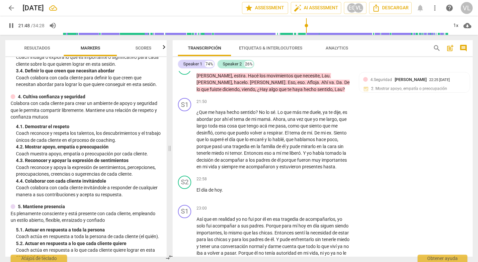
scroll to position [1958, 0]
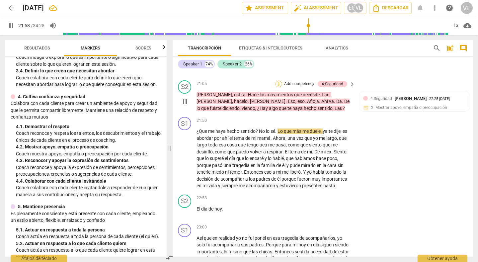
click at [277, 84] on div "+" at bounding box center [278, 84] width 7 height 7
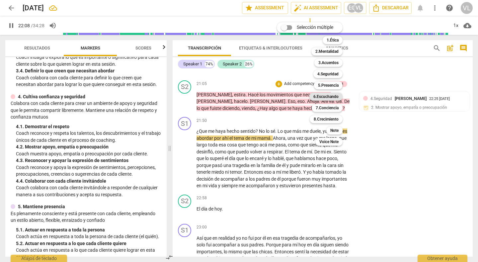
click at [317, 94] on b "6.Escuchando" at bounding box center [325, 97] width 25 height 8
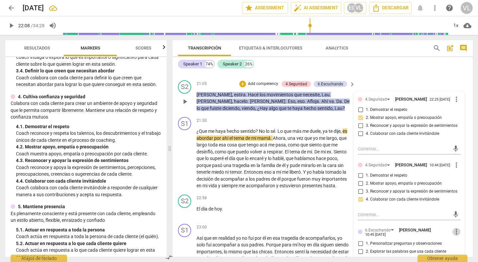
click at [454, 236] on span "more_vert" at bounding box center [456, 232] width 8 height 8
click at [457, 248] on li "Borrar" at bounding box center [459, 247] width 23 height 13
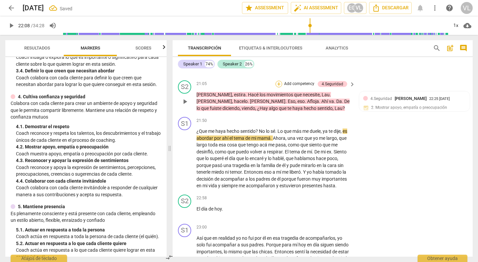
click at [277, 84] on div "+" at bounding box center [278, 84] width 7 height 7
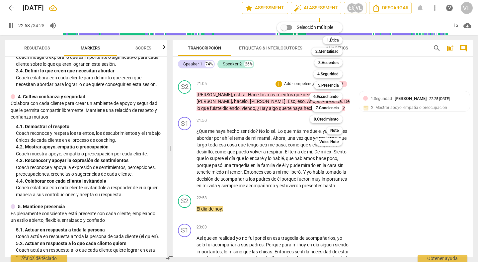
click at [184, 154] on div at bounding box center [239, 131] width 478 height 262
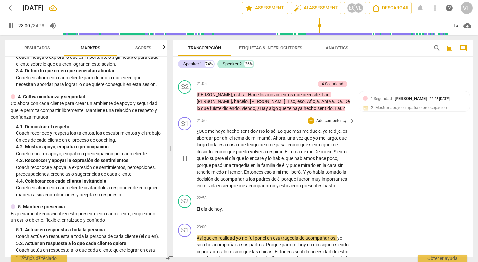
click at [186, 158] on span "pause" at bounding box center [185, 159] width 8 height 8
click at [278, 83] on div "+" at bounding box center [278, 84] width 7 height 7
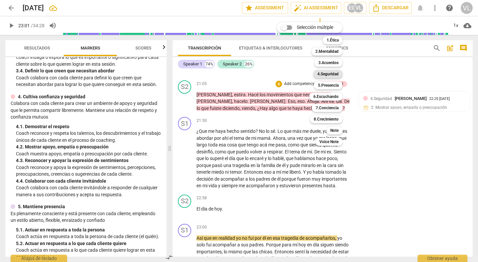
click at [322, 72] on b "4.Seguridad" at bounding box center [327, 74] width 21 height 8
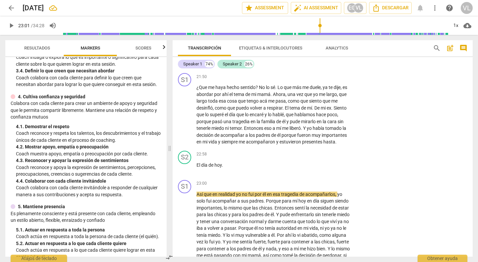
scroll to position [1983, 0]
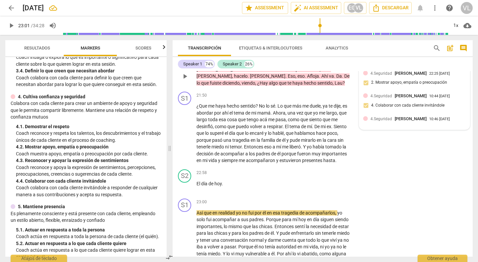
click at [395, 118] on span "[PERSON_NAME]" at bounding box center [410, 118] width 32 height 5
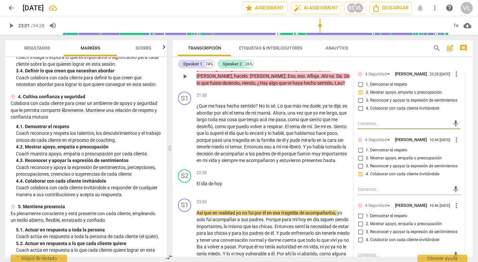
click at [453, 209] on span "more_vert" at bounding box center [456, 205] width 8 height 8
click at [455, 226] on li "Borrar" at bounding box center [459, 225] width 23 height 13
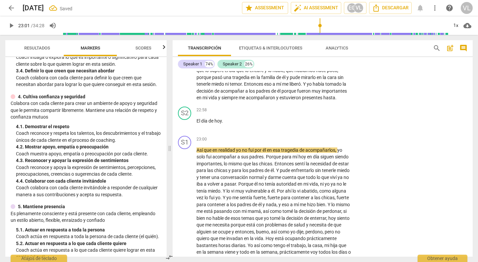
scroll to position [2046, 0]
click at [184, 124] on span "play_arrow" at bounding box center [185, 124] width 8 height 8
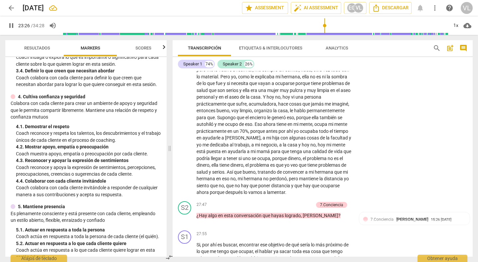
scroll to position [2301, 0]
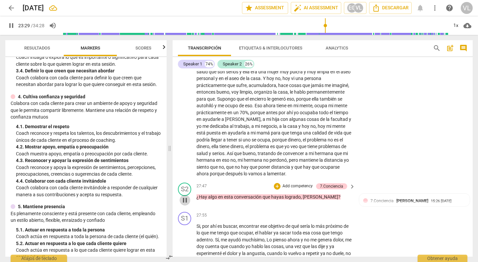
click at [182, 201] on span "pause" at bounding box center [185, 200] width 8 height 8
click at [182, 201] on span "play_arrow" at bounding box center [185, 200] width 8 height 8
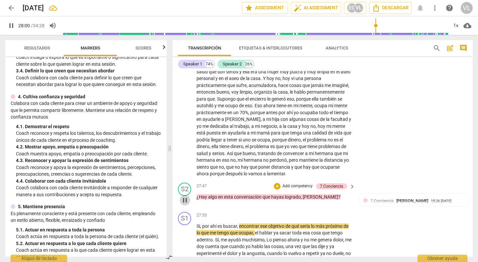
click at [183, 200] on span "pause" at bounding box center [185, 200] width 8 height 8
click at [274, 185] on div "+" at bounding box center [277, 186] width 7 height 7
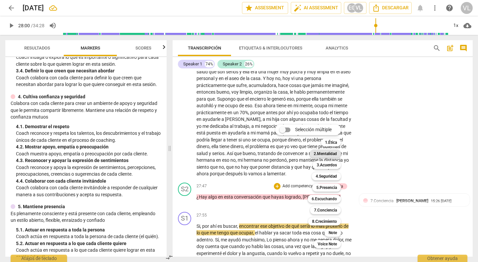
click at [317, 153] on b "2.Mentalidad" at bounding box center [324, 154] width 23 height 8
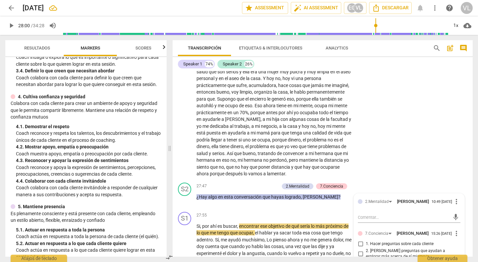
click at [369, 151] on div "S1 play_arrow pause 23:00 + Add competency keyboard_arrow_right Así que en real…" at bounding box center [322, 29] width 300 height 302
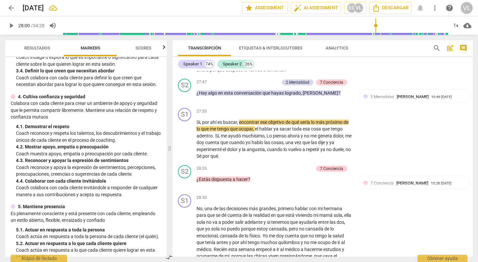
scroll to position [2417, 0]
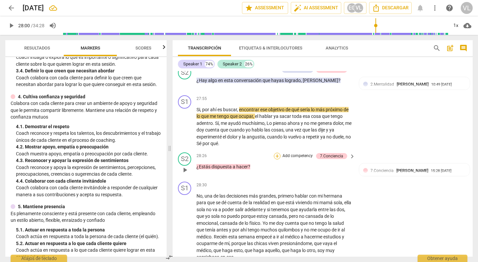
click at [277, 158] on div "+" at bounding box center [277, 156] width 7 height 7
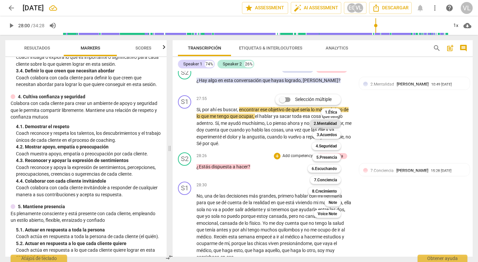
click at [326, 123] on b "2.Mentalidad" at bounding box center [324, 123] width 23 height 8
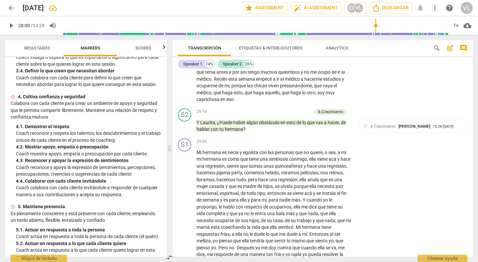
scroll to position [2594, 0]
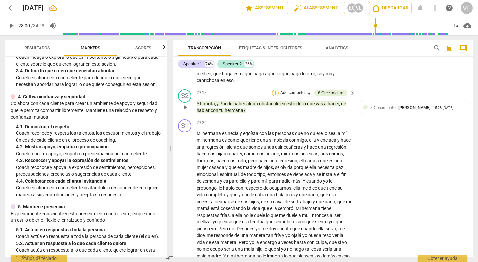
click at [275, 93] on div "+" at bounding box center [275, 93] width 7 height 7
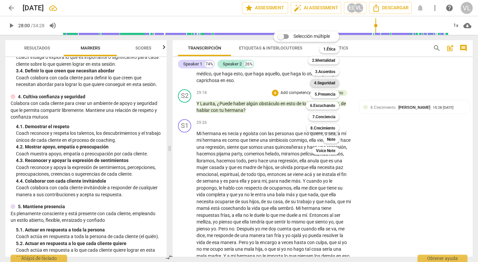
click at [321, 81] on b "4.Seguridad" at bounding box center [324, 83] width 21 height 8
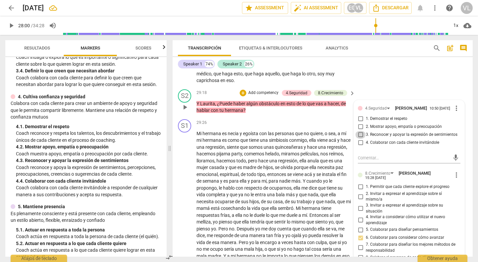
click at [358, 136] on input "3. Reconocer y apoyar la expresión de sentimientos" at bounding box center [360, 135] width 11 height 8
click at [385, 83] on div "S1 play_arrow pause 28:30 + Add competency keyboard_arrow_right No , una de las…" at bounding box center [322, 44] width 300 height 84
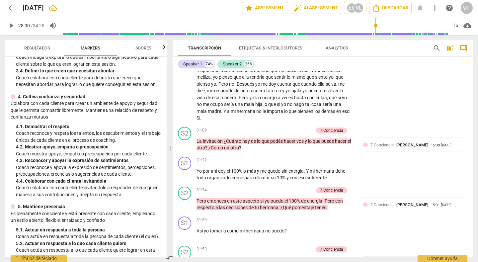
scroll to position [2745, 0]
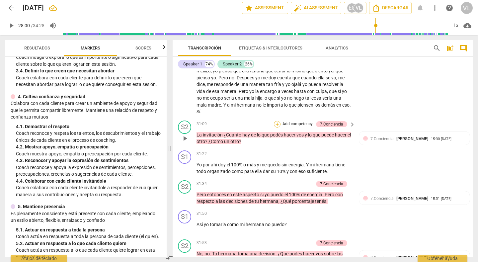
click at [274, 123] on div "+" at bounding box center [277, 124] width 7 height 7
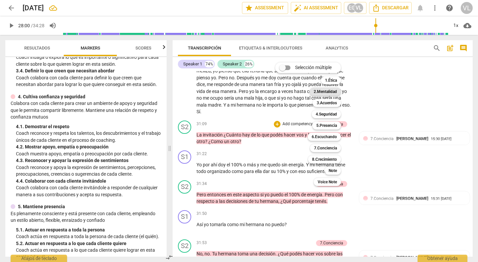
click at [330, 92] on b "2.Mentalidad" at bounding box center [324, 92] width 23 height 8
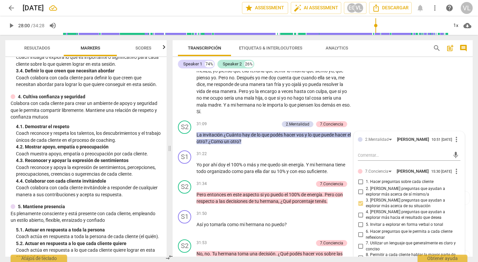
click at [395, 111] on div "S1 play_arrow pause 29:26 + Add competency keyboard_arrow_right Mi hermana es […" at bounding box center [322, 42] width 300 height 152
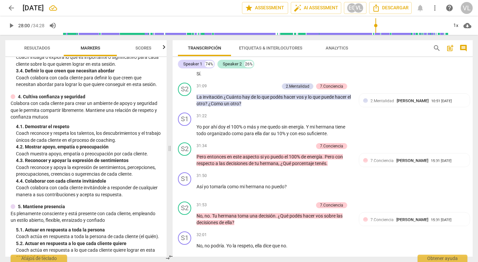
scroll to position [2789, 0]
